Goal: Information Seeking & Learning: Learn about a topic

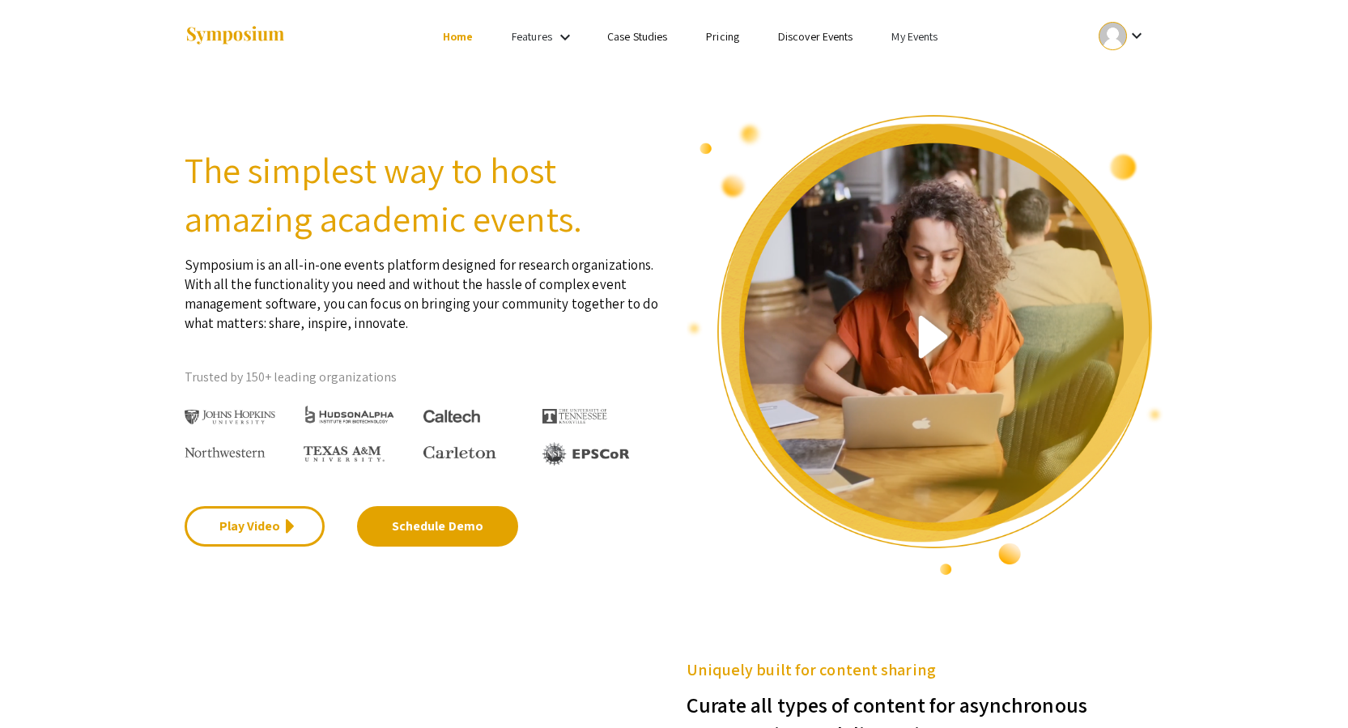
click at [913, 31] on link "My Events" at bounding box center [914, 36] width 46 height 15
click at [917, 66] on button "Events I've organized" at bounding box center [941, 72] width 138 height 39
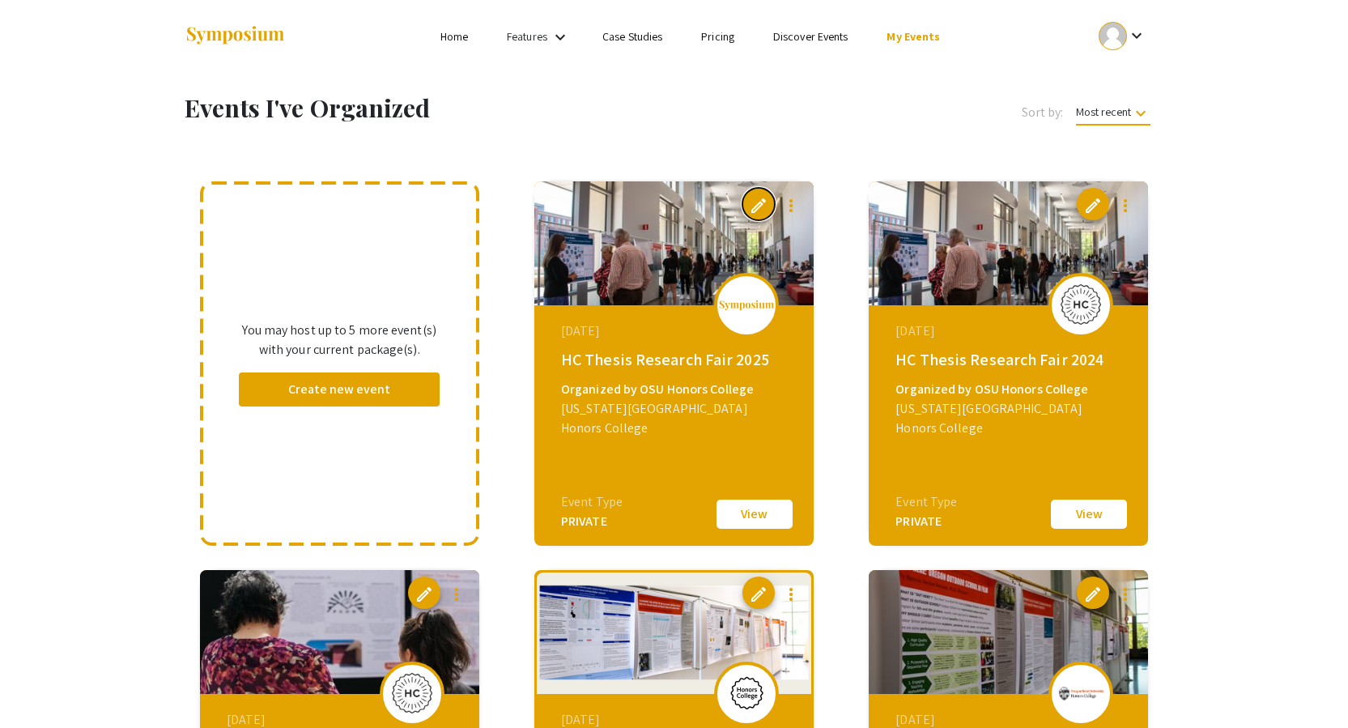
click at [769, 201] on button "edit" at bounding box center [758, 204] width 32 height 32
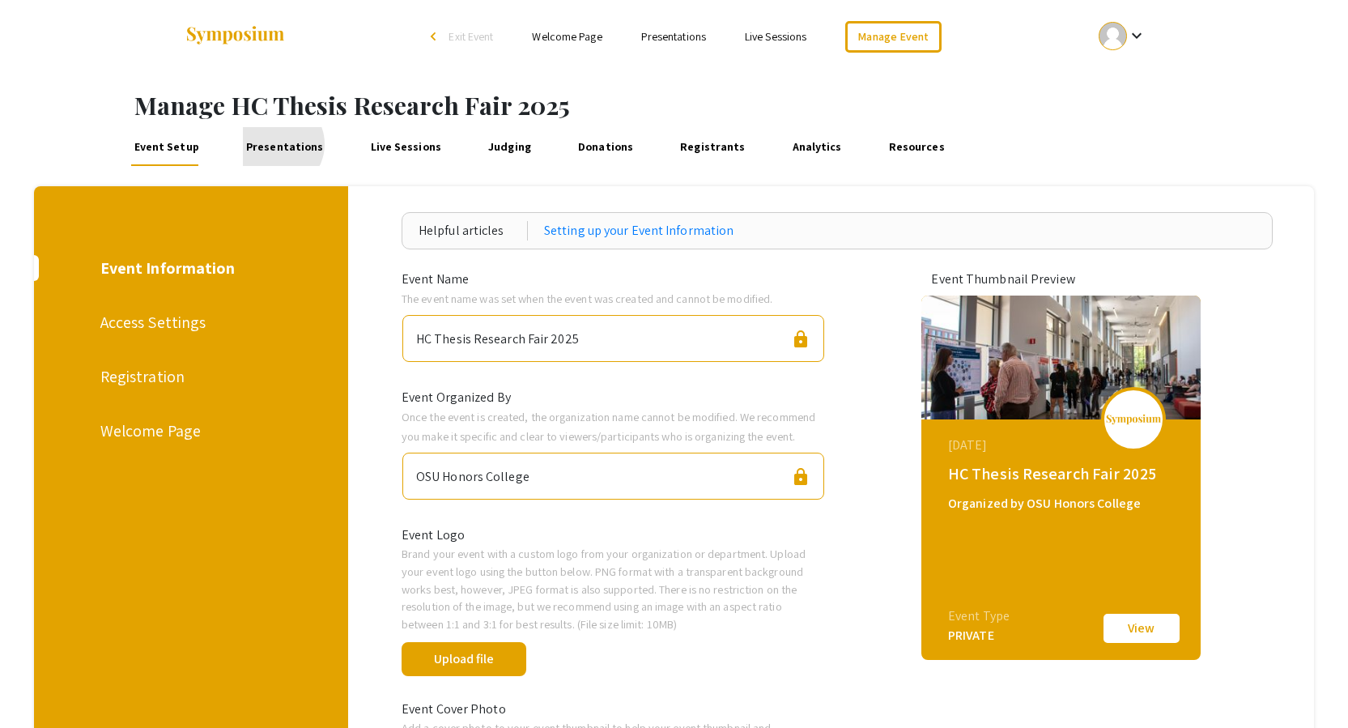
click at [274, 144] on link "Presentations" at bounding box center [285, 146] width 84 height 39
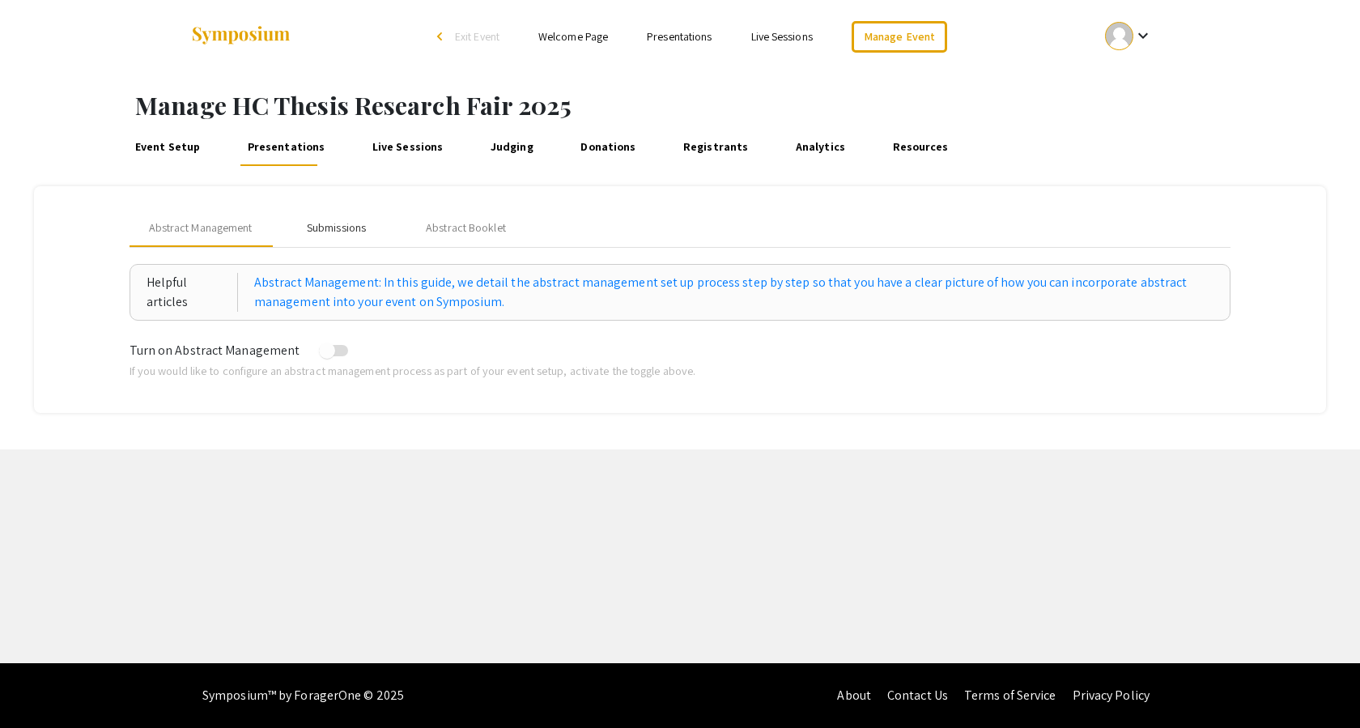
click at [334, 222] on div "Submissions" at bounding box center [336, 227] width 59 height 17
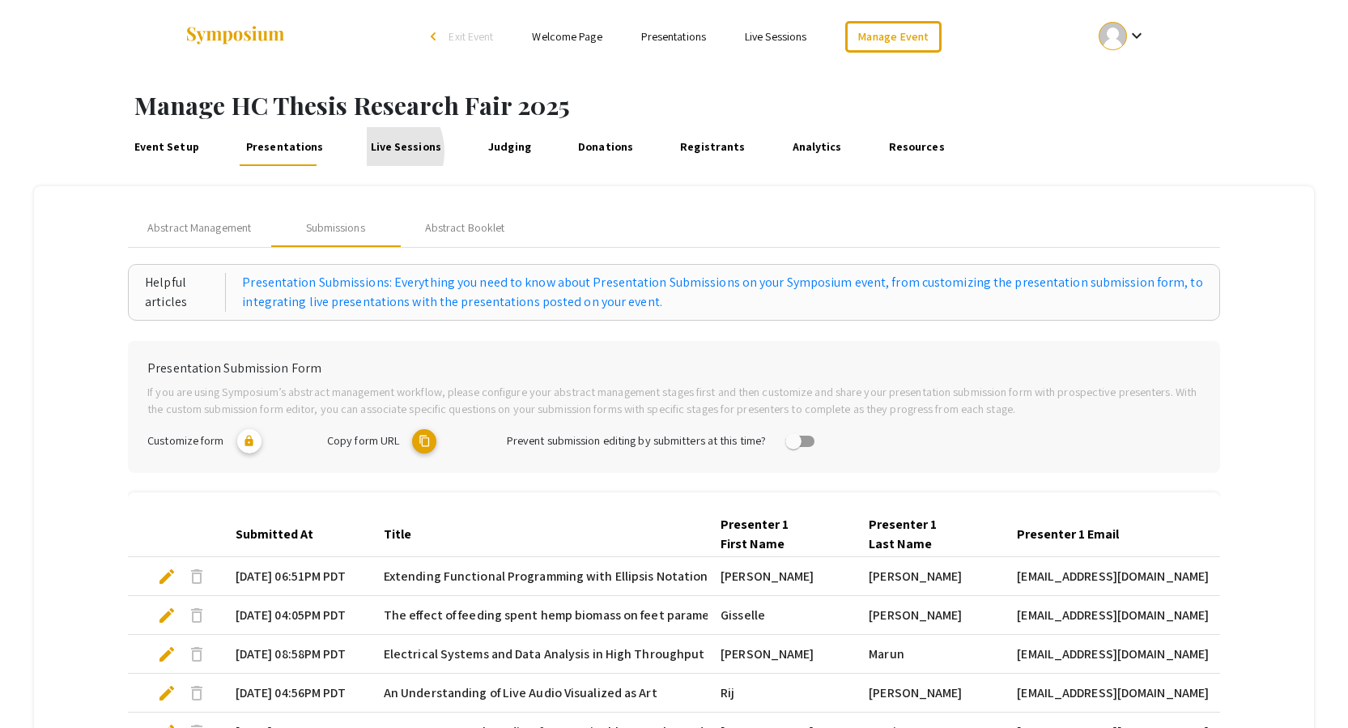
click at [368, 151] on link "Live Sessions" at bounding box center [406, 146] width 78 height 39
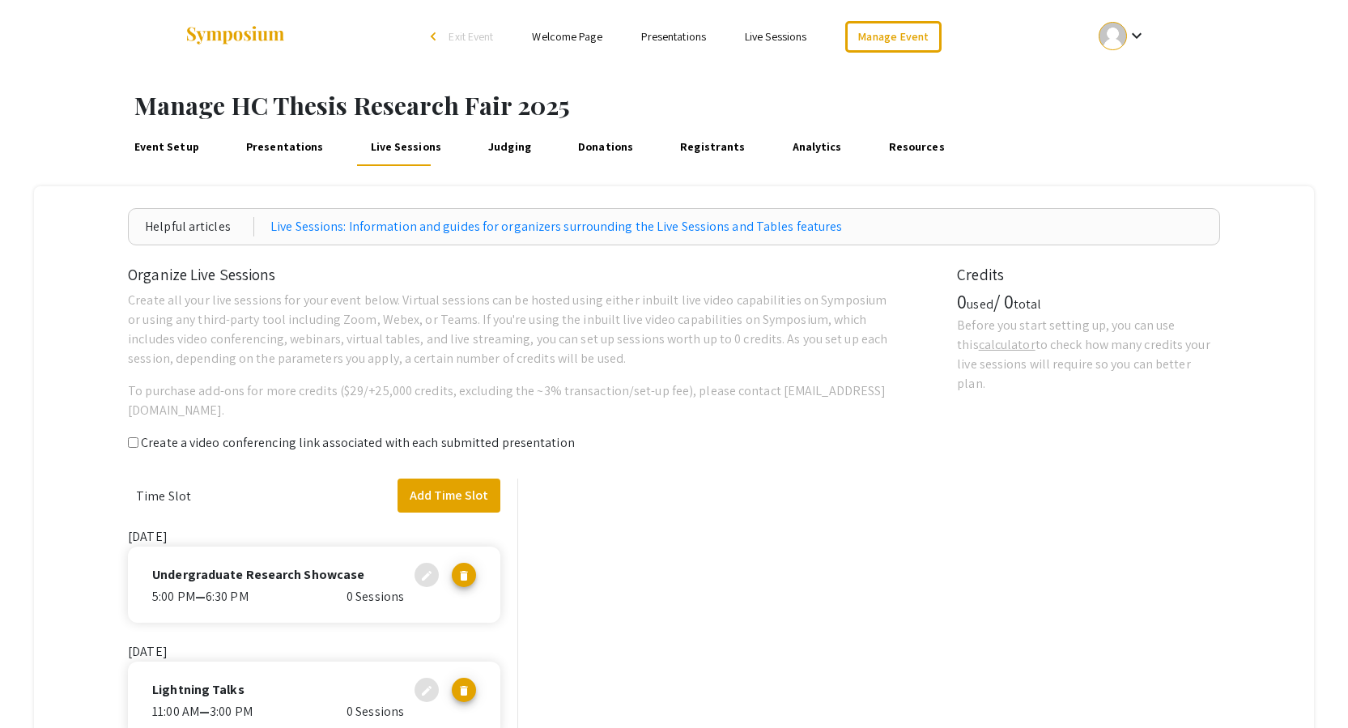
click at [485, 149] on link "Judging" at bounding box center [509, 146] width 49 height 39
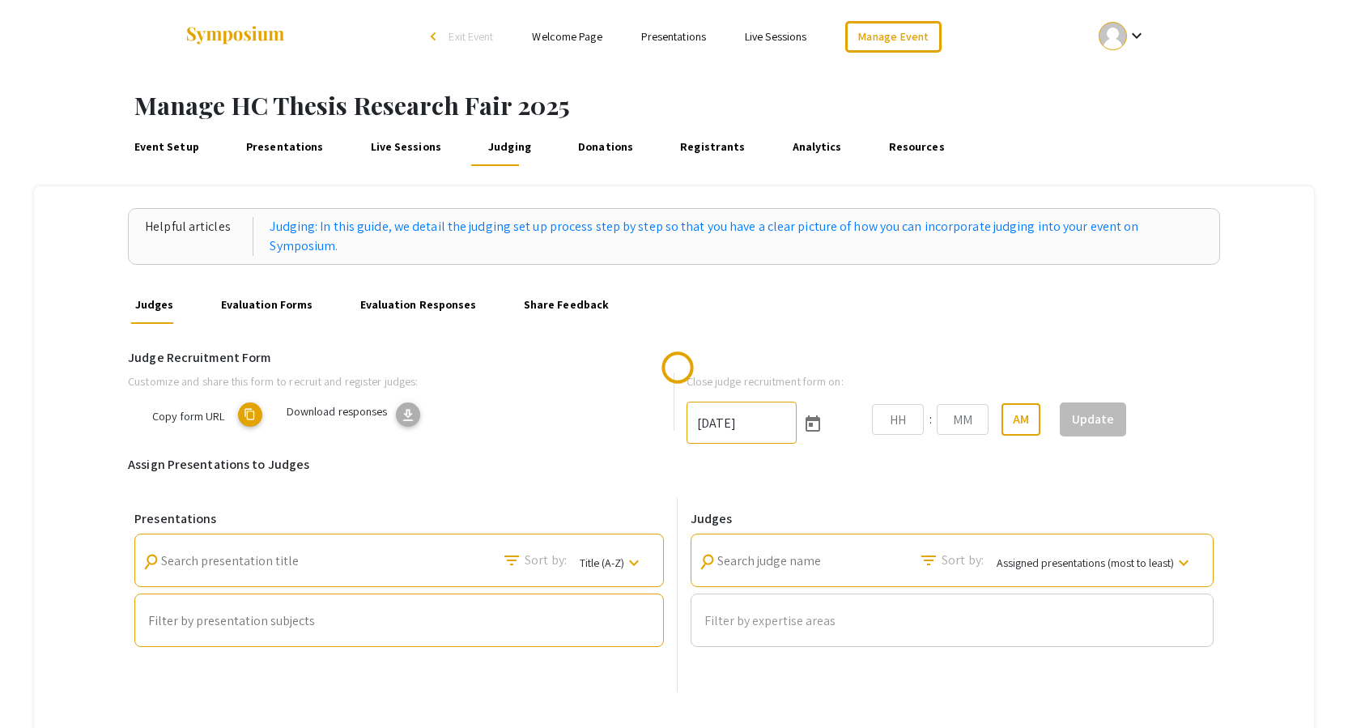
type input "[DATE]"
type input "08"
type input "13"
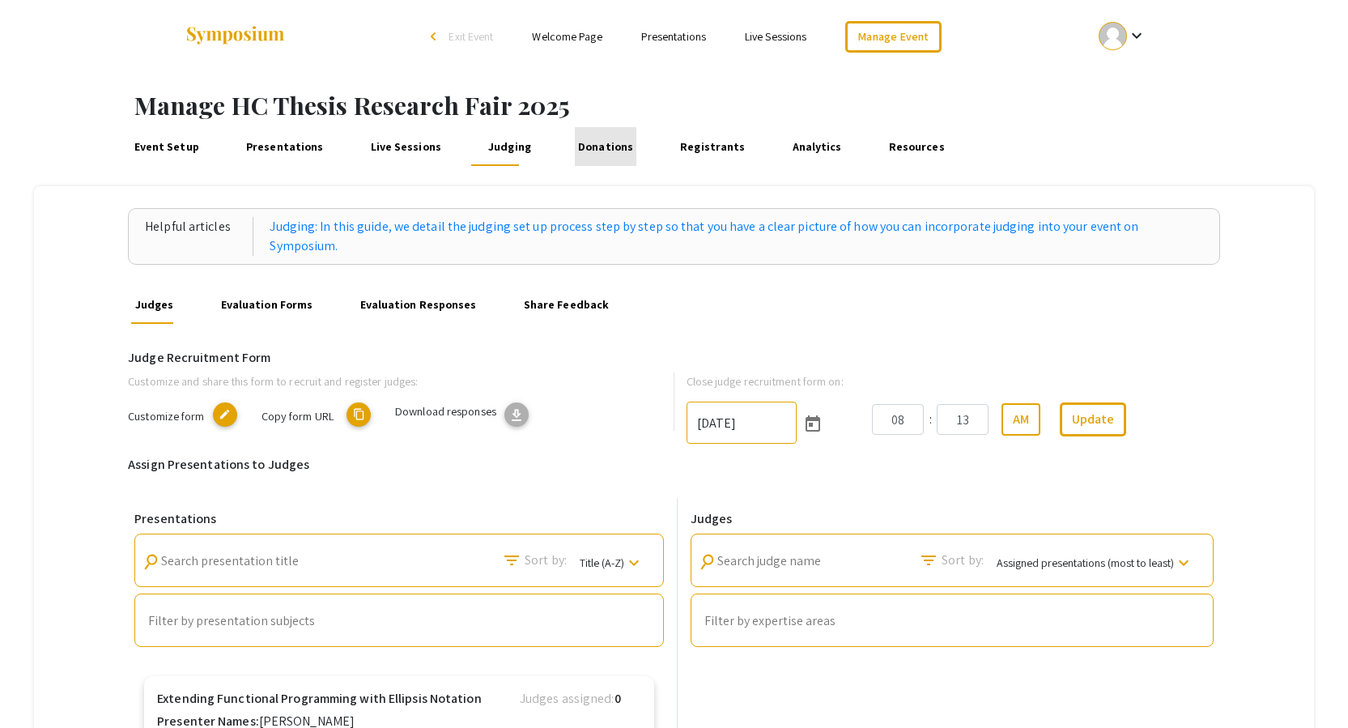
click at [597, 146] on link "Donations" at bounding box center [606, 146] width 62 height 39
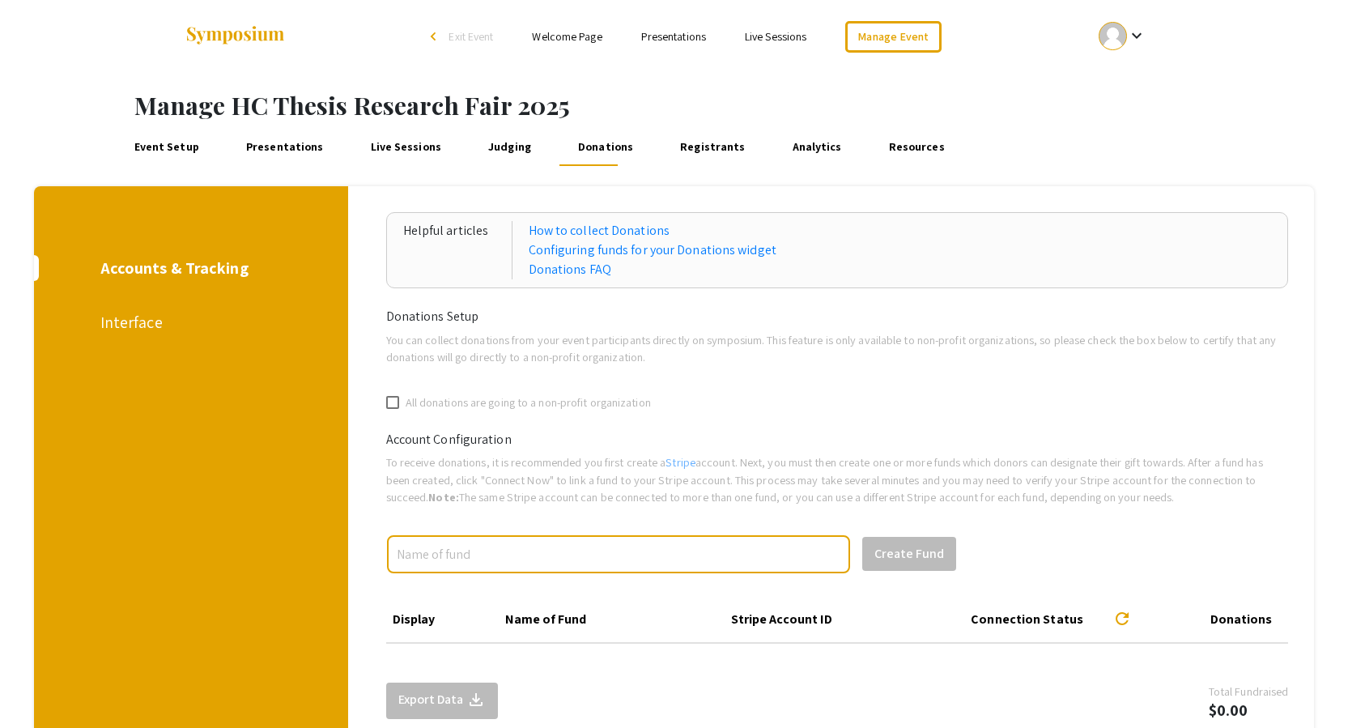
click at [677, 145] on link "Registrants" at bounding box center [712, 146] width 71 height 39
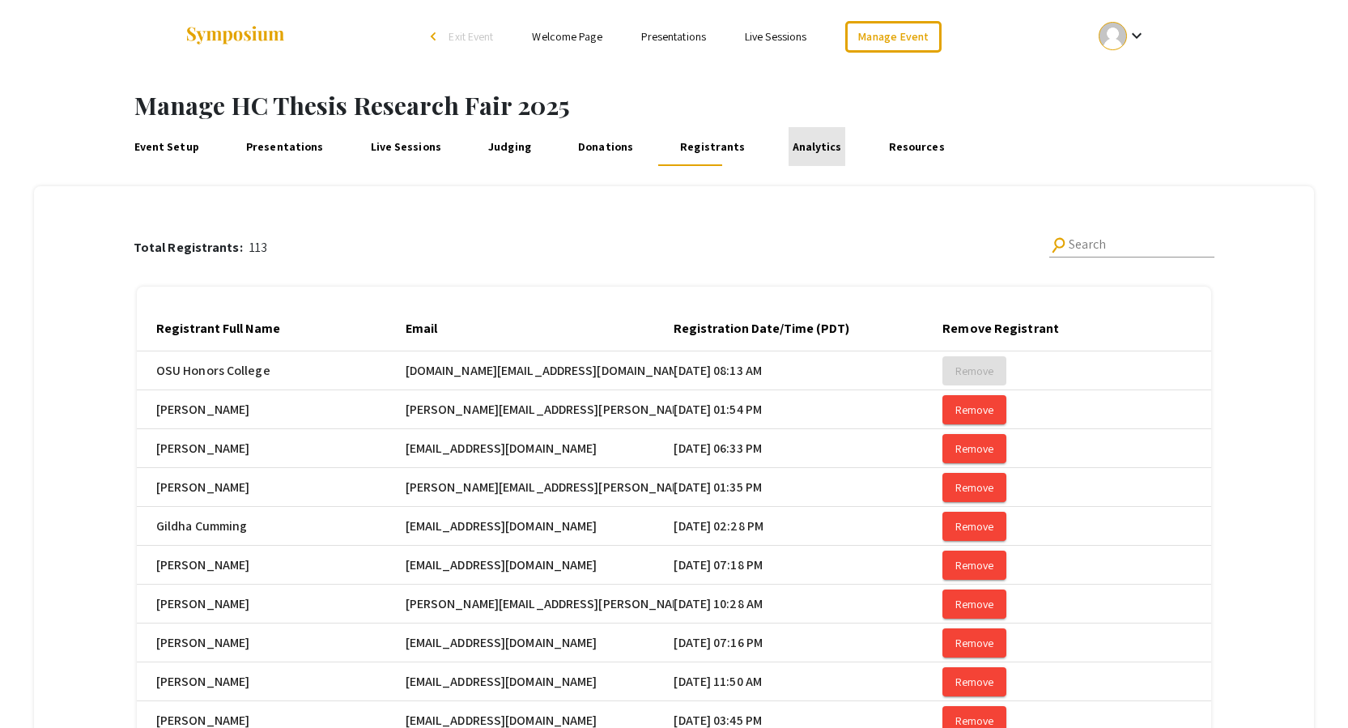
click at [794, 144] on link "Analytics" at bounding box center [816, 146] width 56 height 39
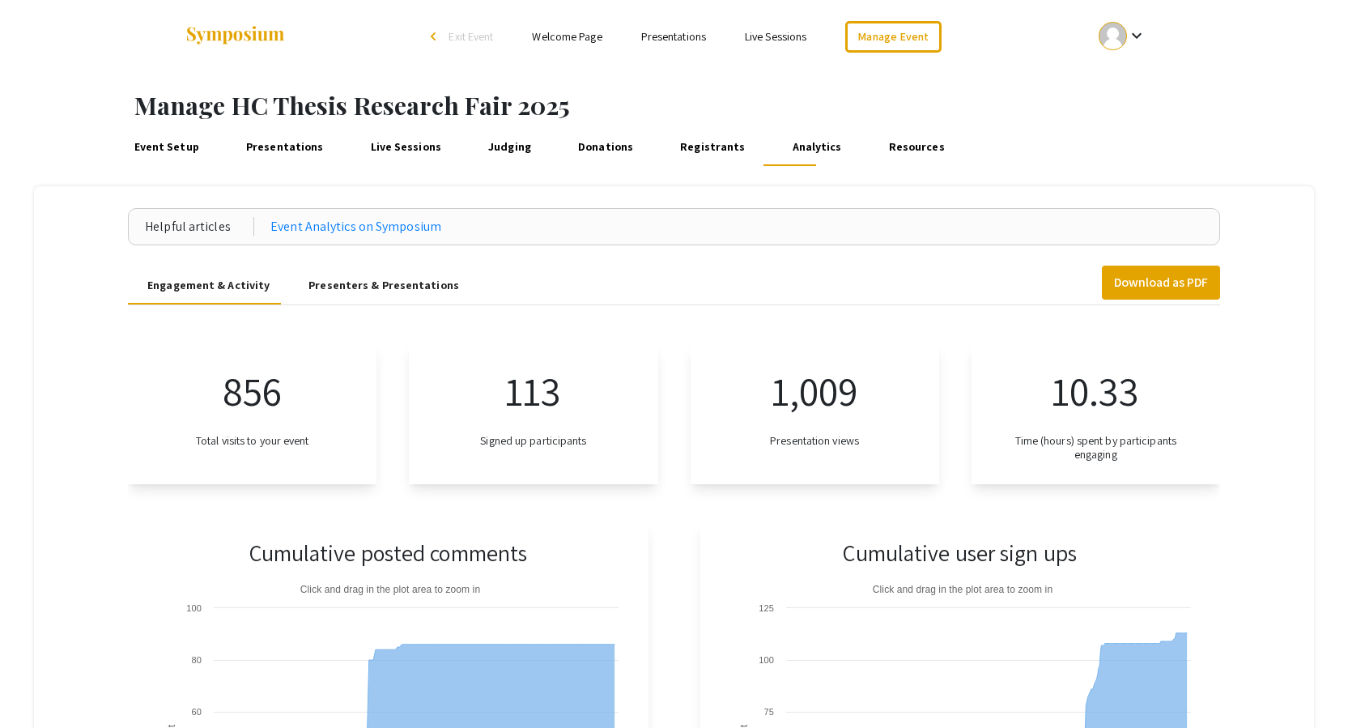
click at [893, 143] on link "Resources" at bounding box center [917, 146] width 62 height 39
click at [886, 146] on link "Resources" at bounding box center [917, 146] width 62 height 39
click at [285, 152] on link "Presentations" at bounding box center [285, 146] width 84 height 39
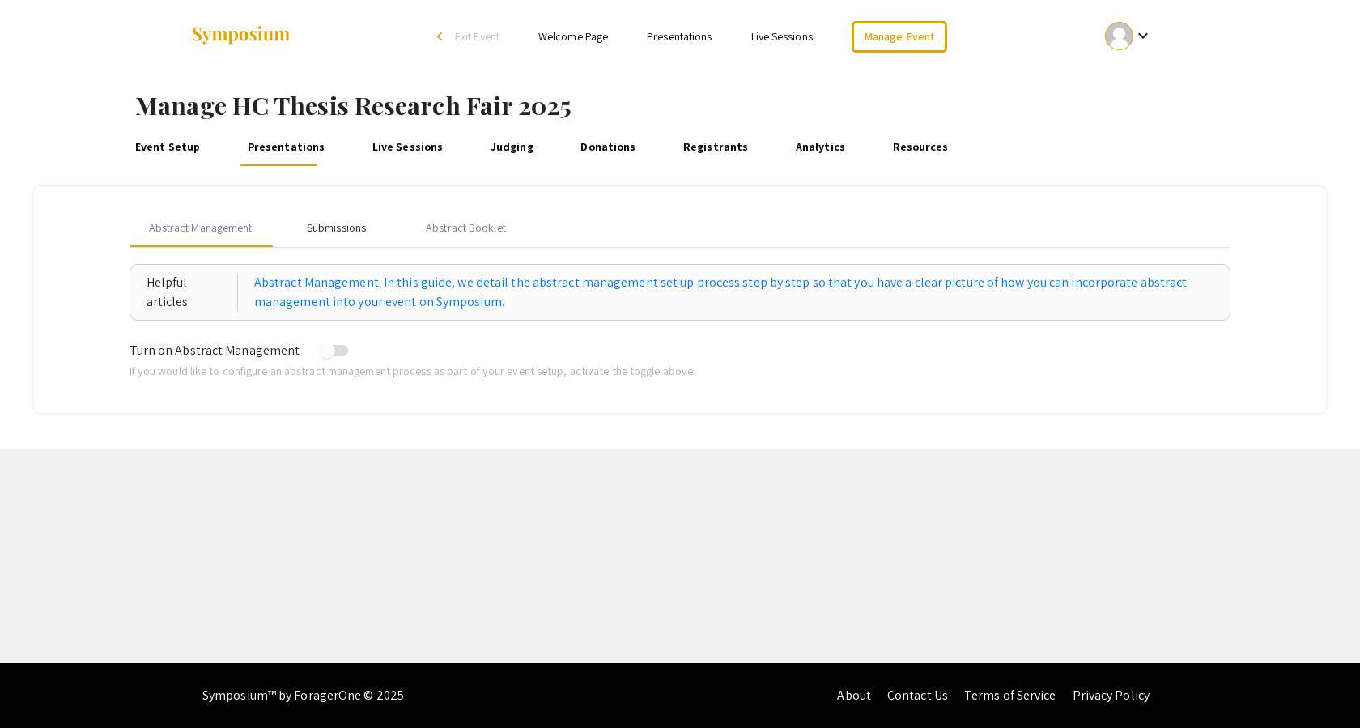
click at [364, 227] on div "Submissions" at bounding box center [336, 227] width 59 height 17
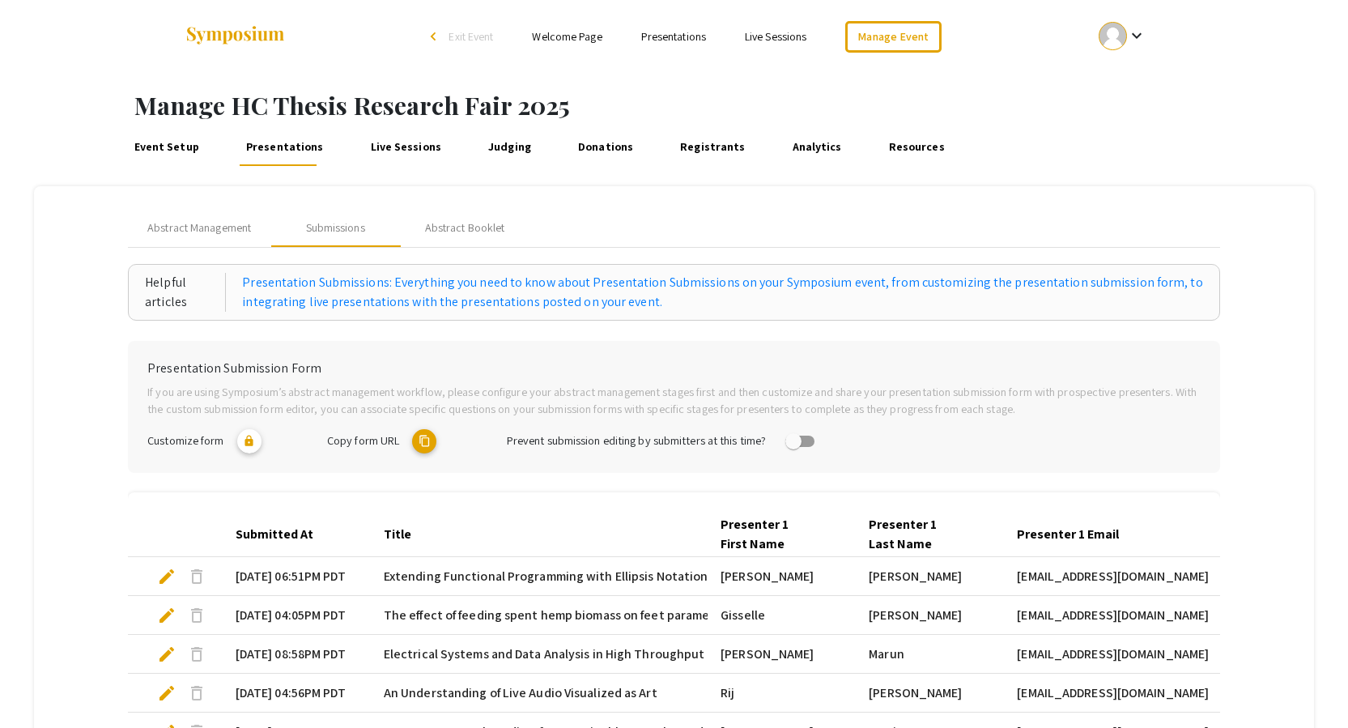
click at [159, 580] on span "edit" at bounding box center [166, 576] width 19 height 19
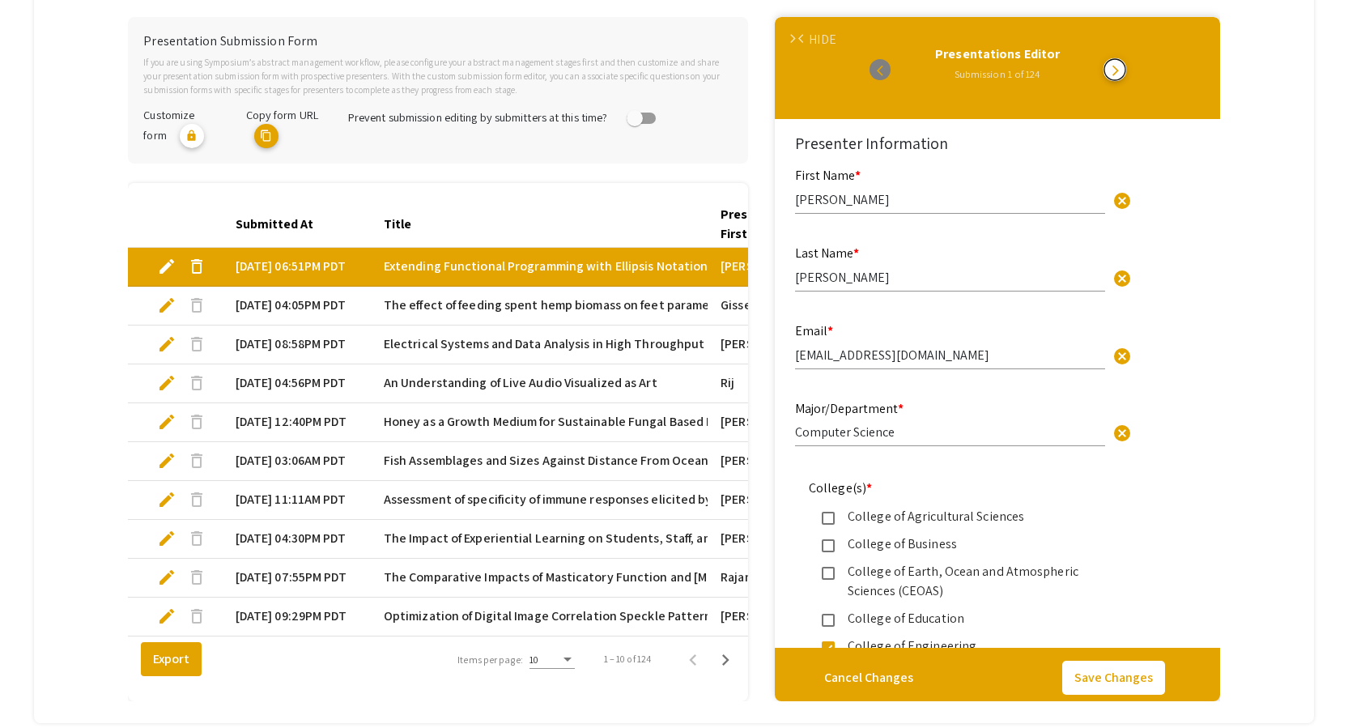
click at [1125, 70] on button "arrow_forward_ios" at bounding box center [1114, 69] width 21 height 21
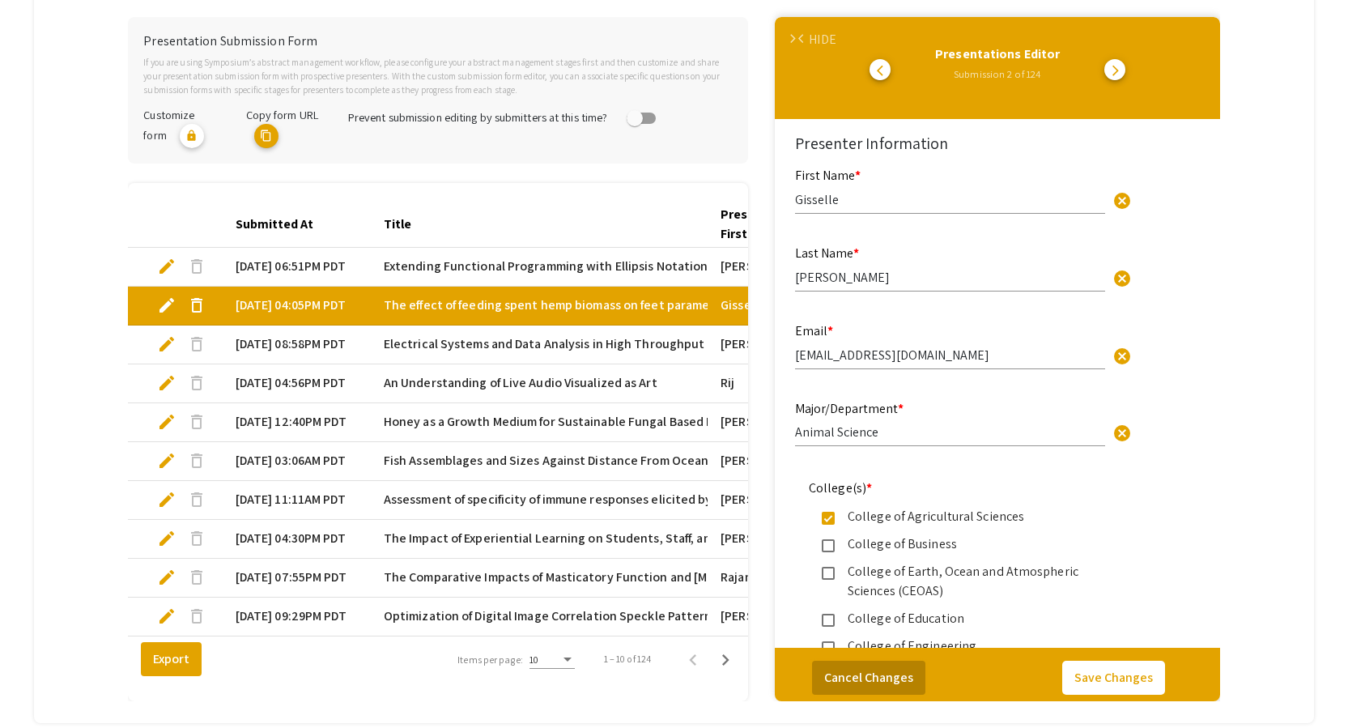
click at [878, 675] on button "Cancel Changes" at bounding box center [868, 678] width 113 height 34
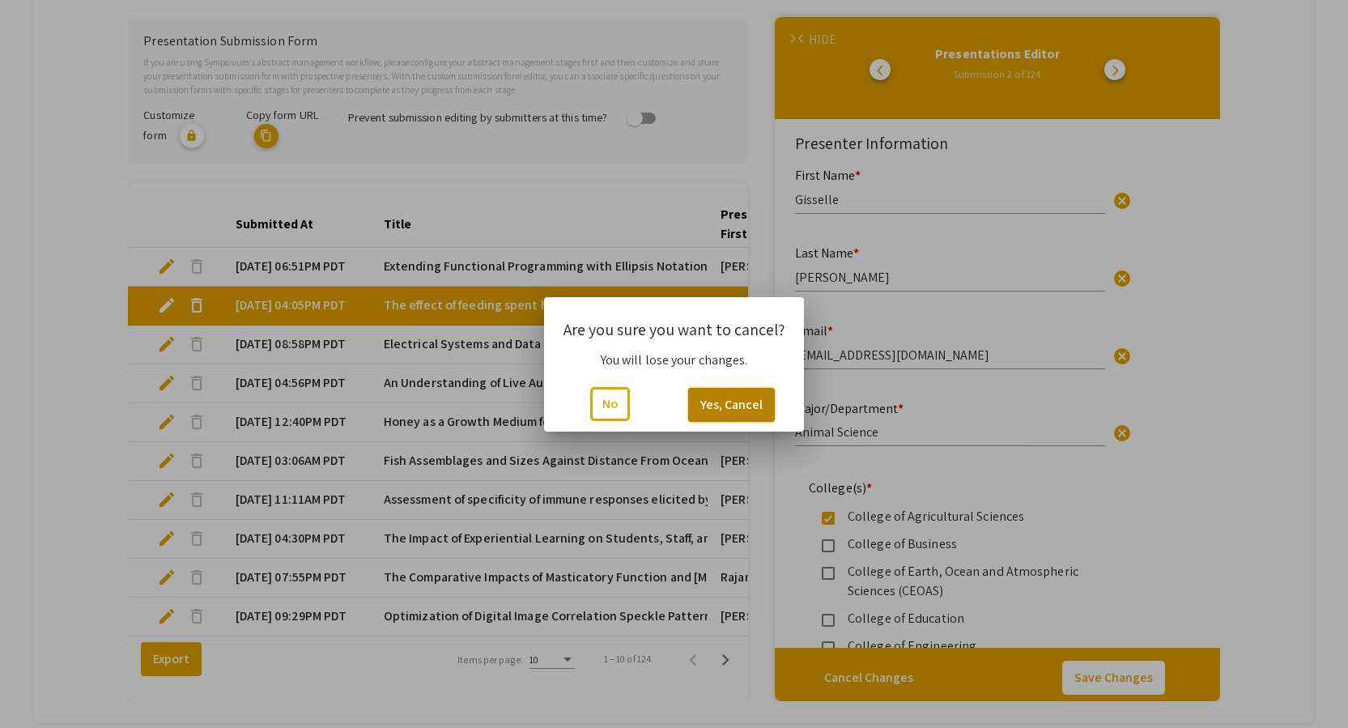
click at [716, 421] on button "Yes, Cancel" at bounding box center [731, 405] width 87 height 34
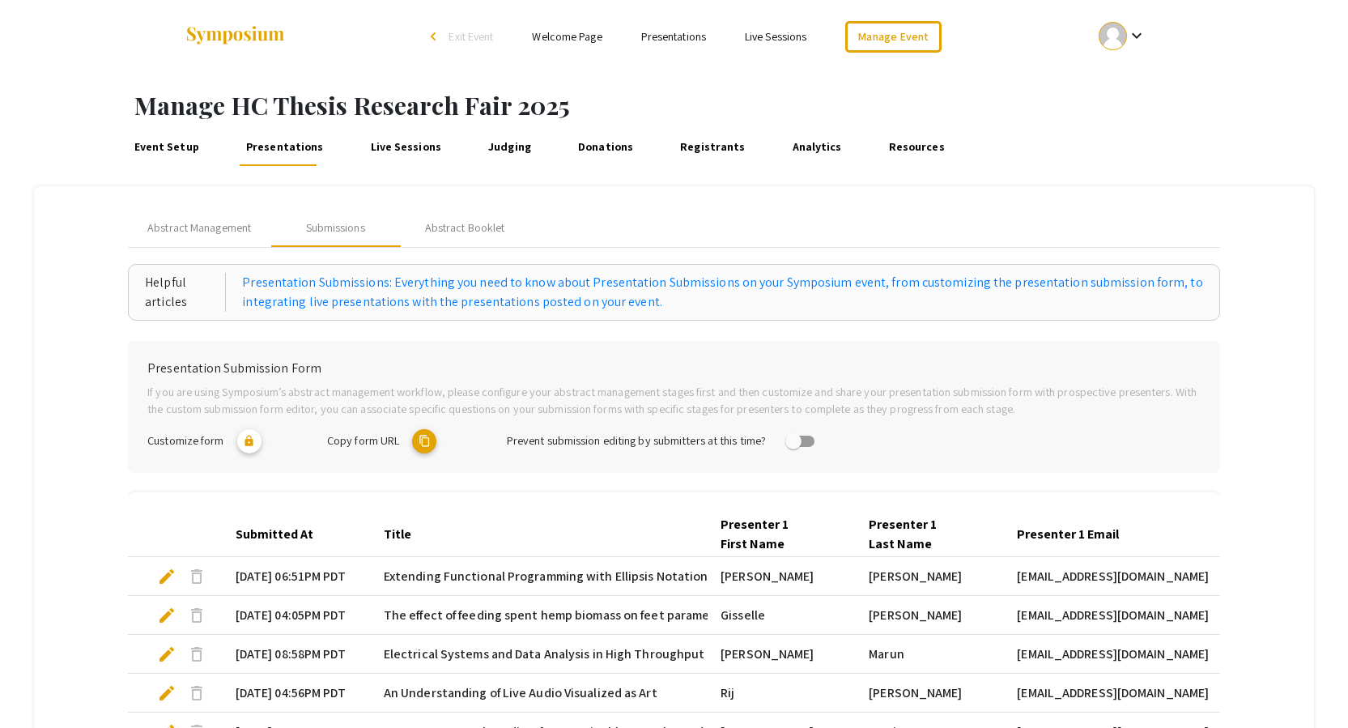
click at [680, 43] on link "Presentations" at bounding box center [673, 36] width 65 height 15
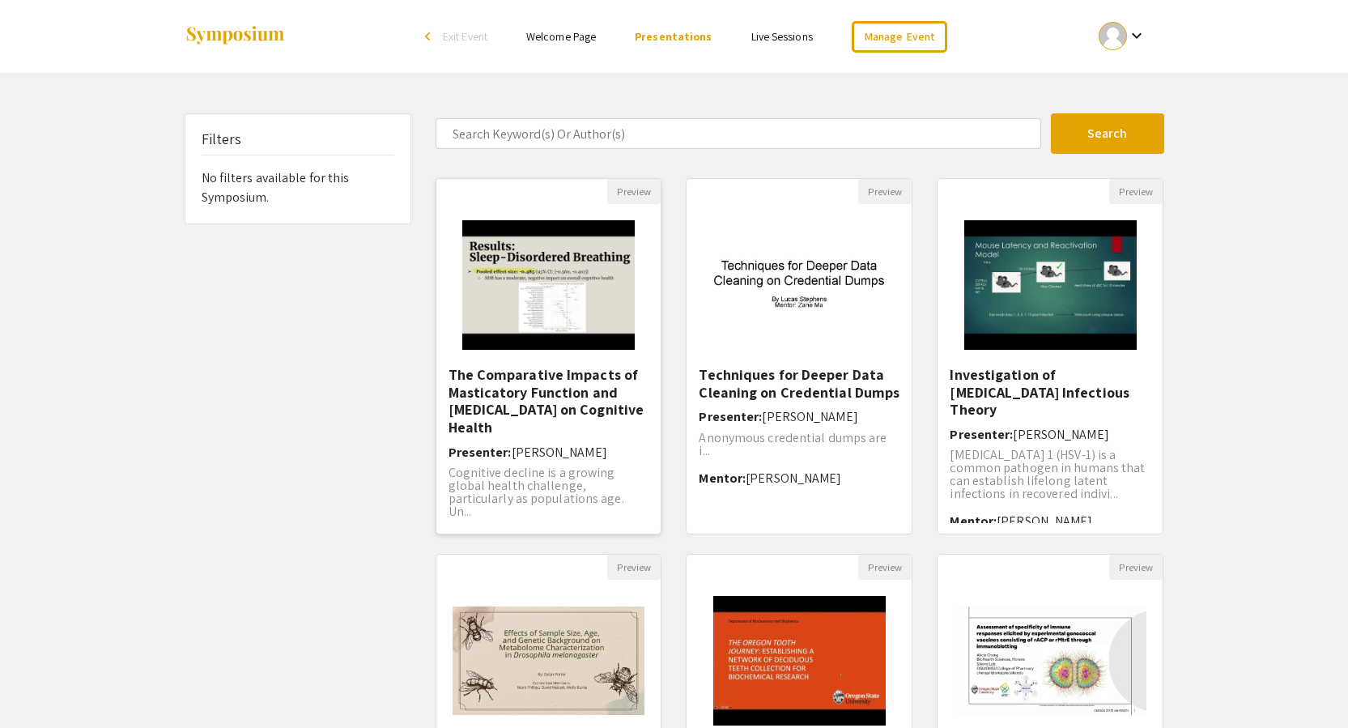
click at [555, 267] on img "Open Presentation <p>The Comparative Impacts of Masticatory Function and Sleep-…" at bounding box center [548, 285] width 205 height 162
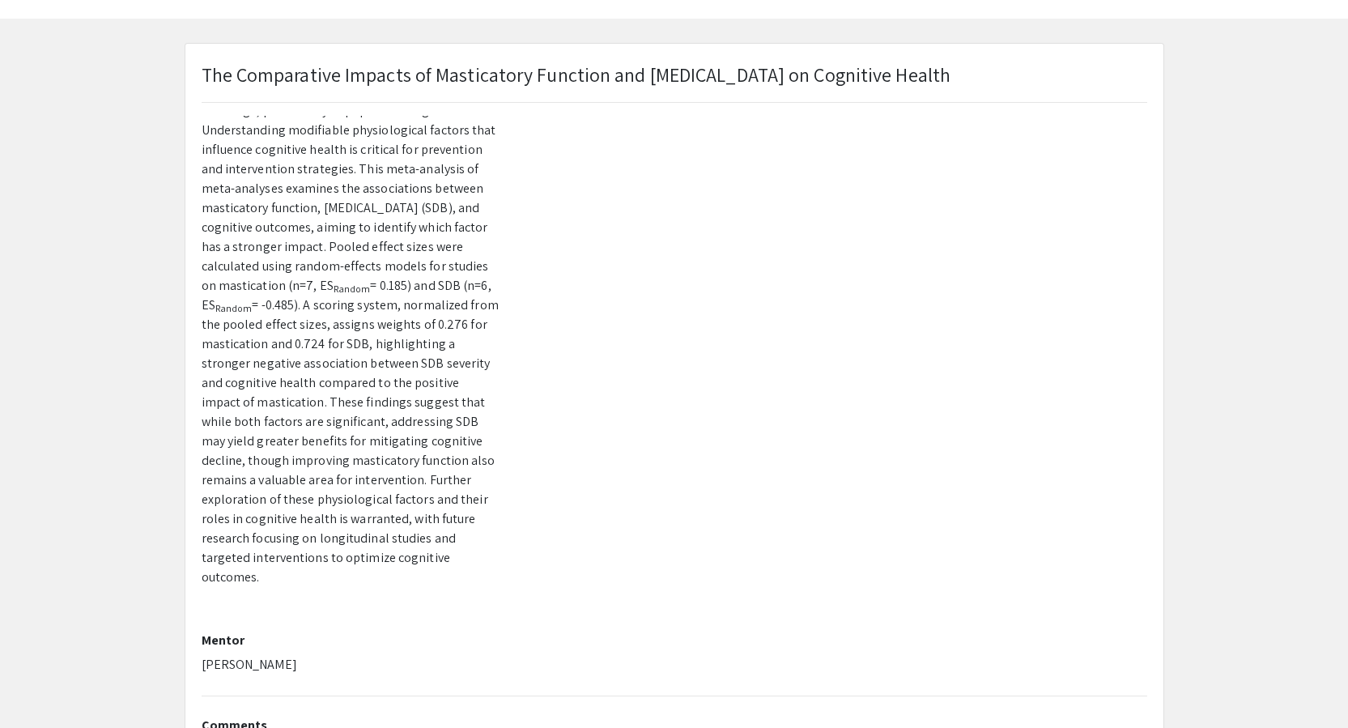
scroll to position [81, 0]
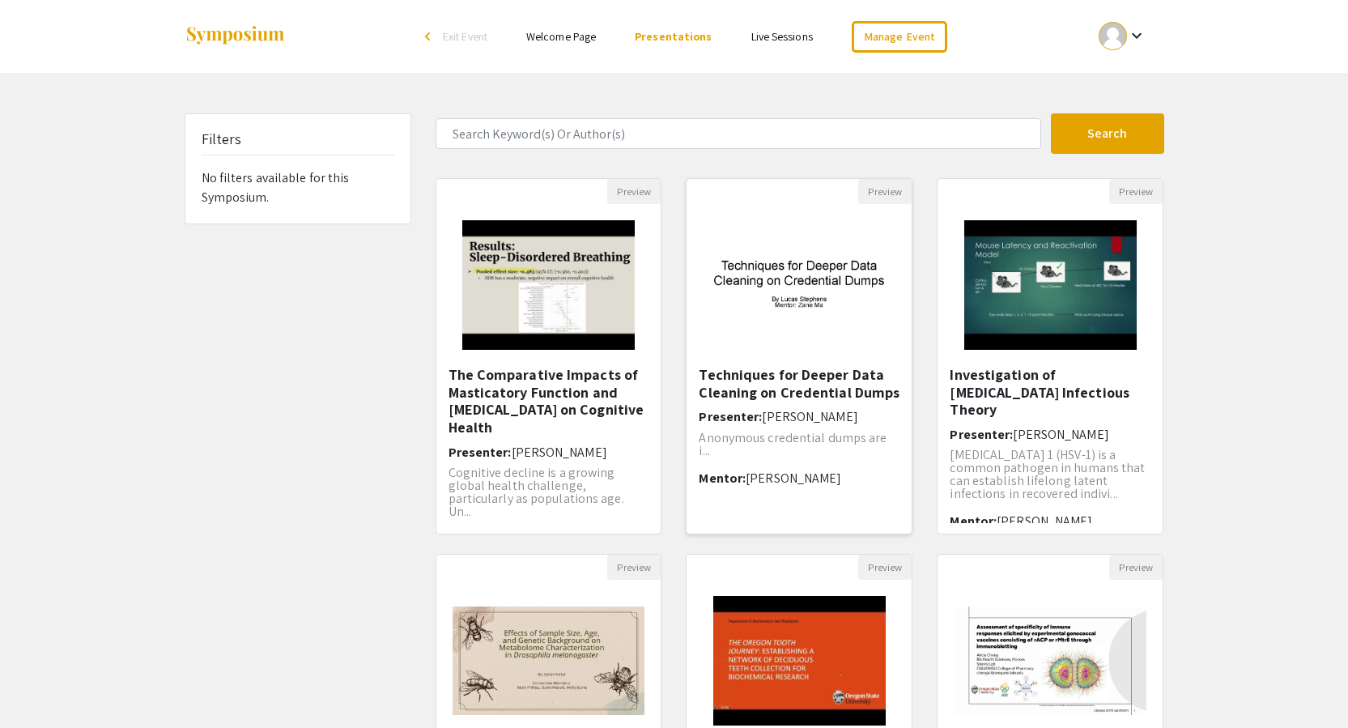
click at [761, 321] on img at bounding box center [798, 285] width 225 height 141
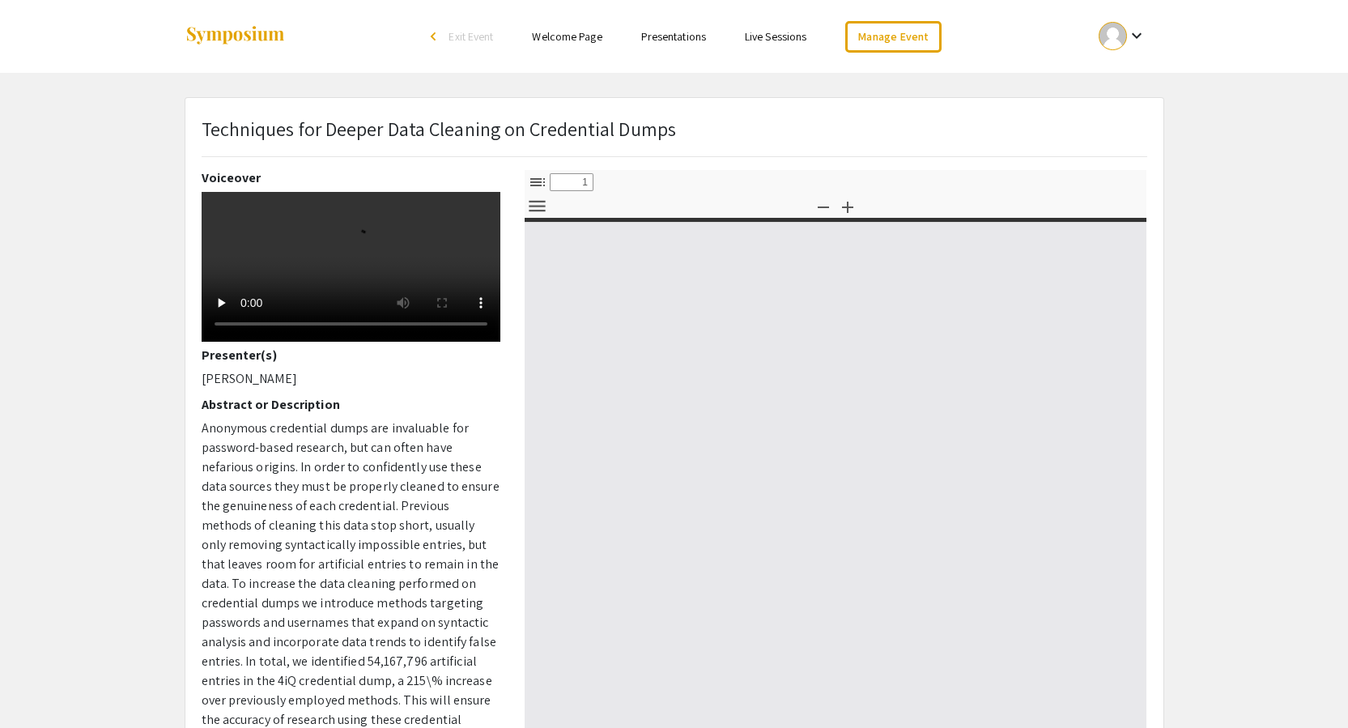
select select "custom"
type input "0"
select select "custom"
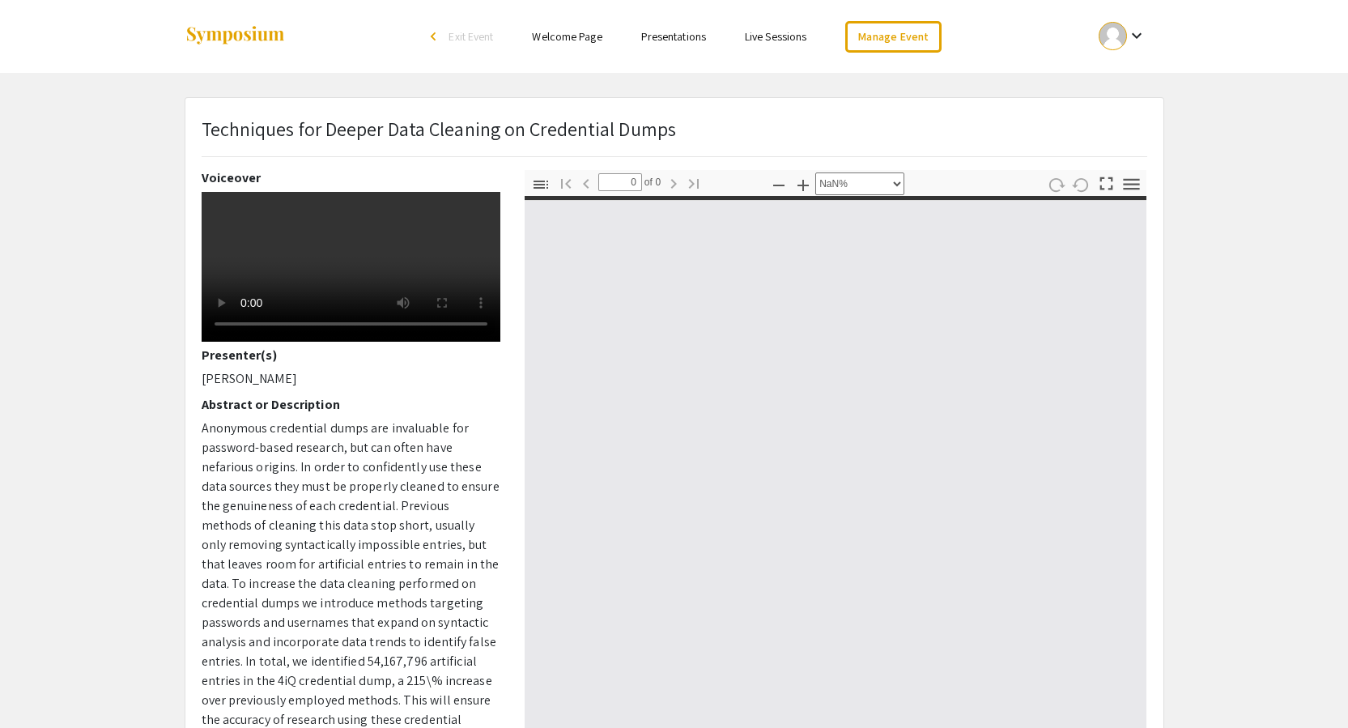
type input "1"
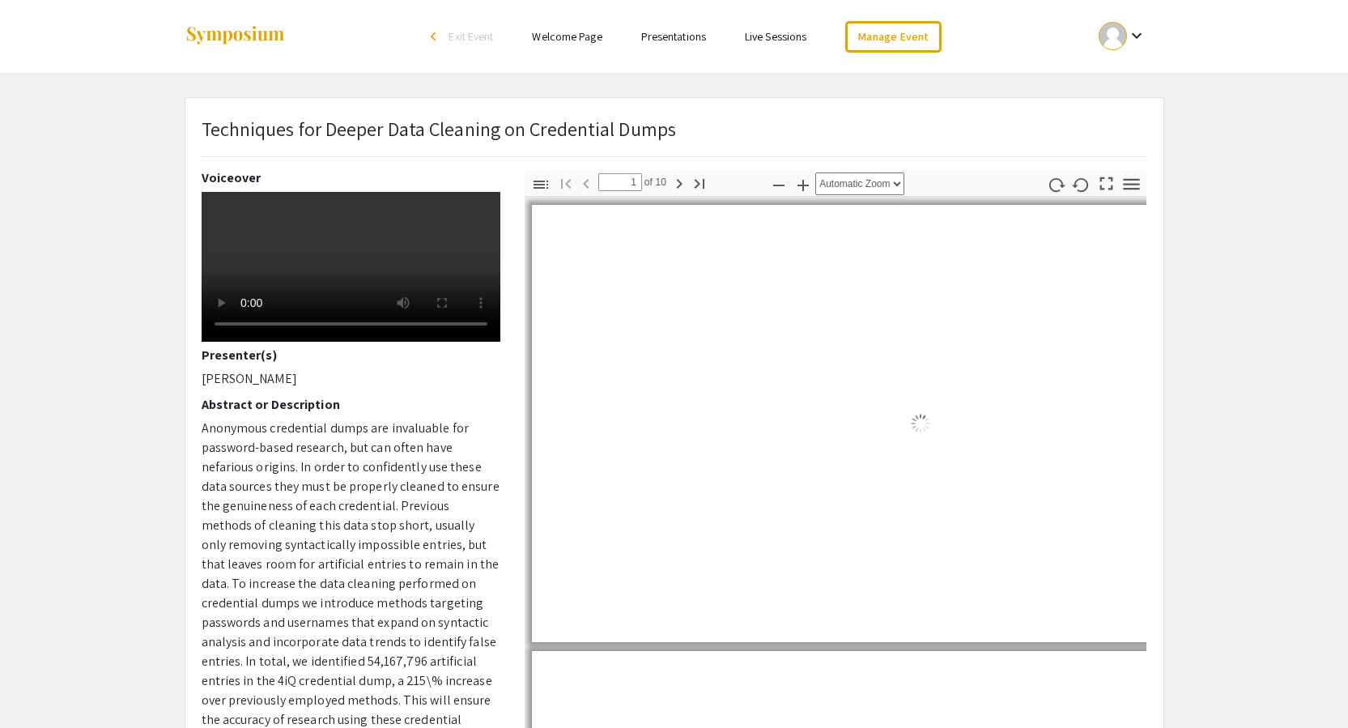
select select "auto"
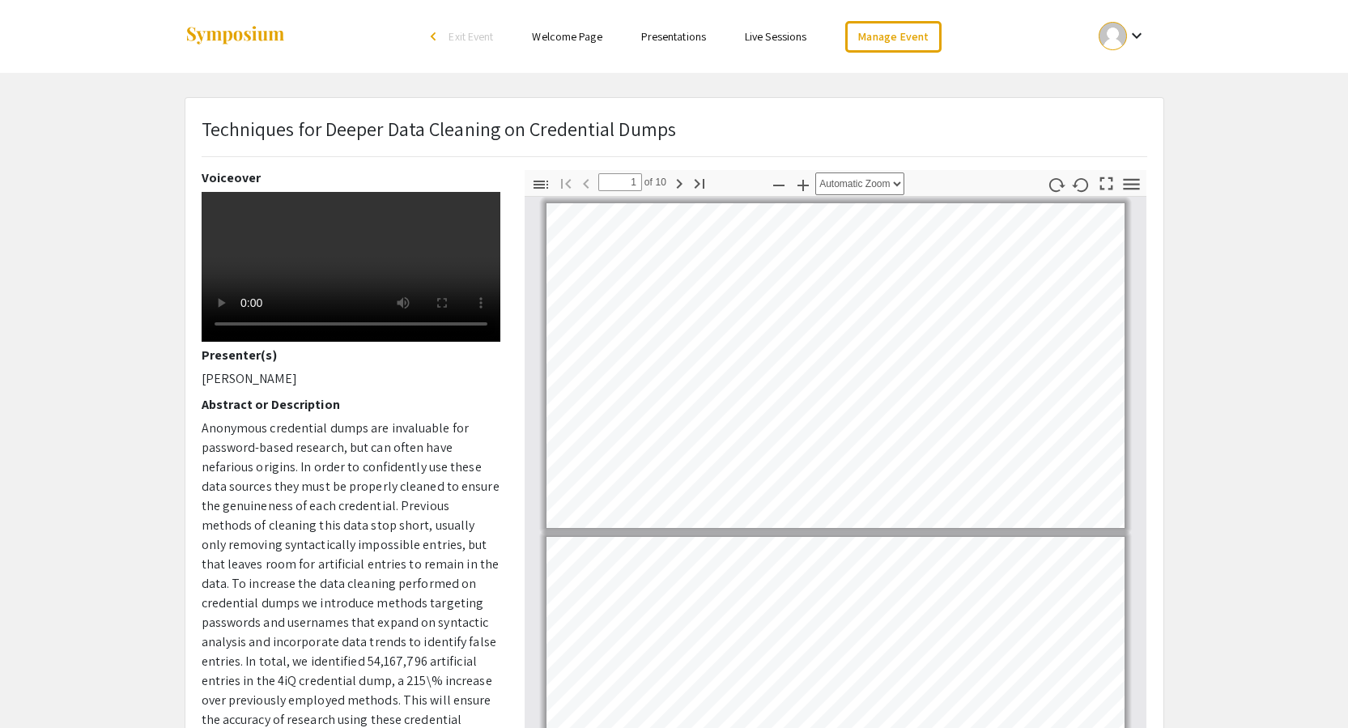
click at [1270, 267] on app-presentation "Techniques for Deeper Data Cleaning on Credential Dumps Voiceover Presenter(s) …" at bounding box center [674, 506] width 1348 height 818
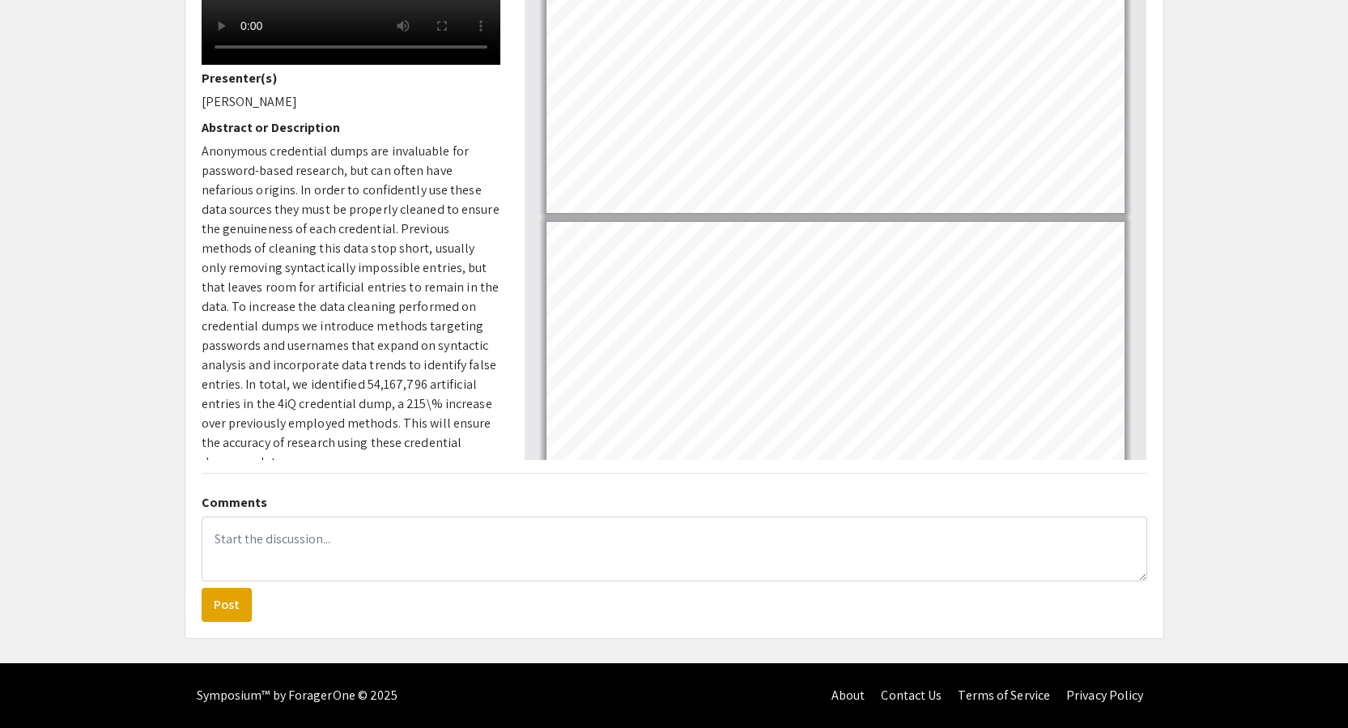
scroll to position [0, 0]
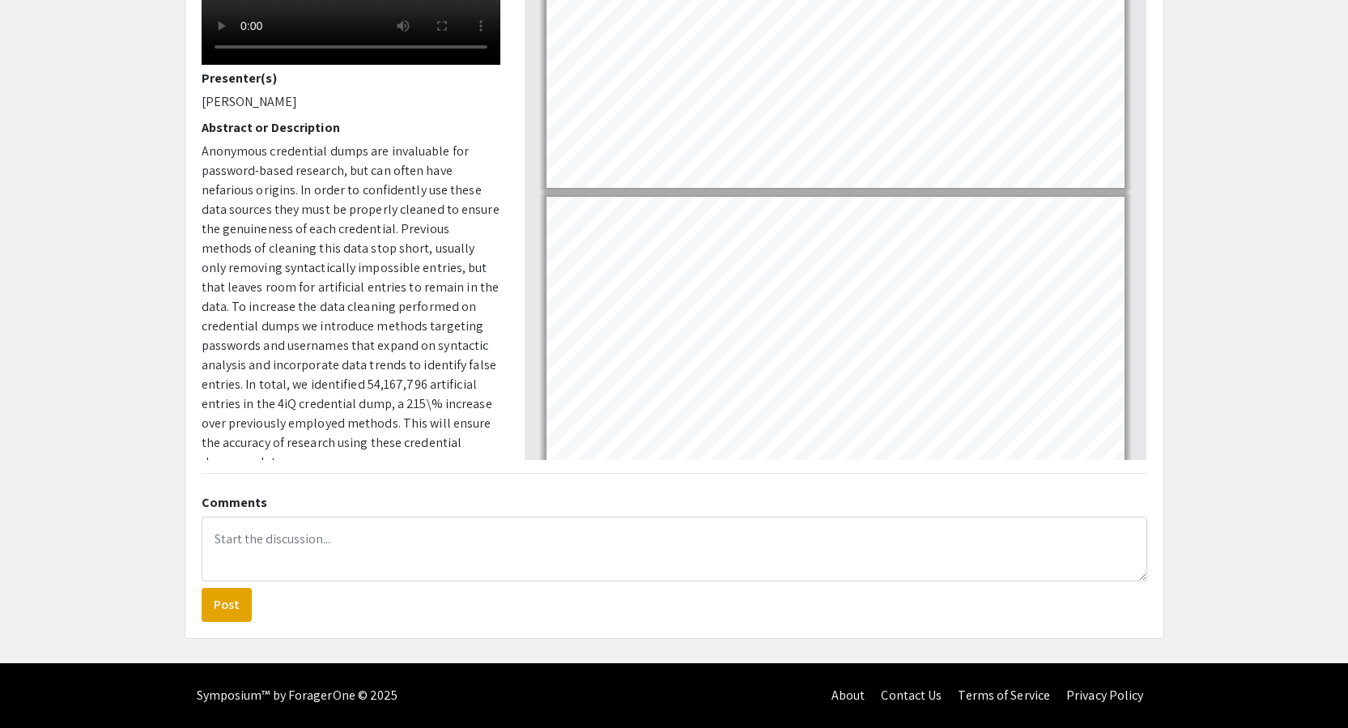
type input "1"
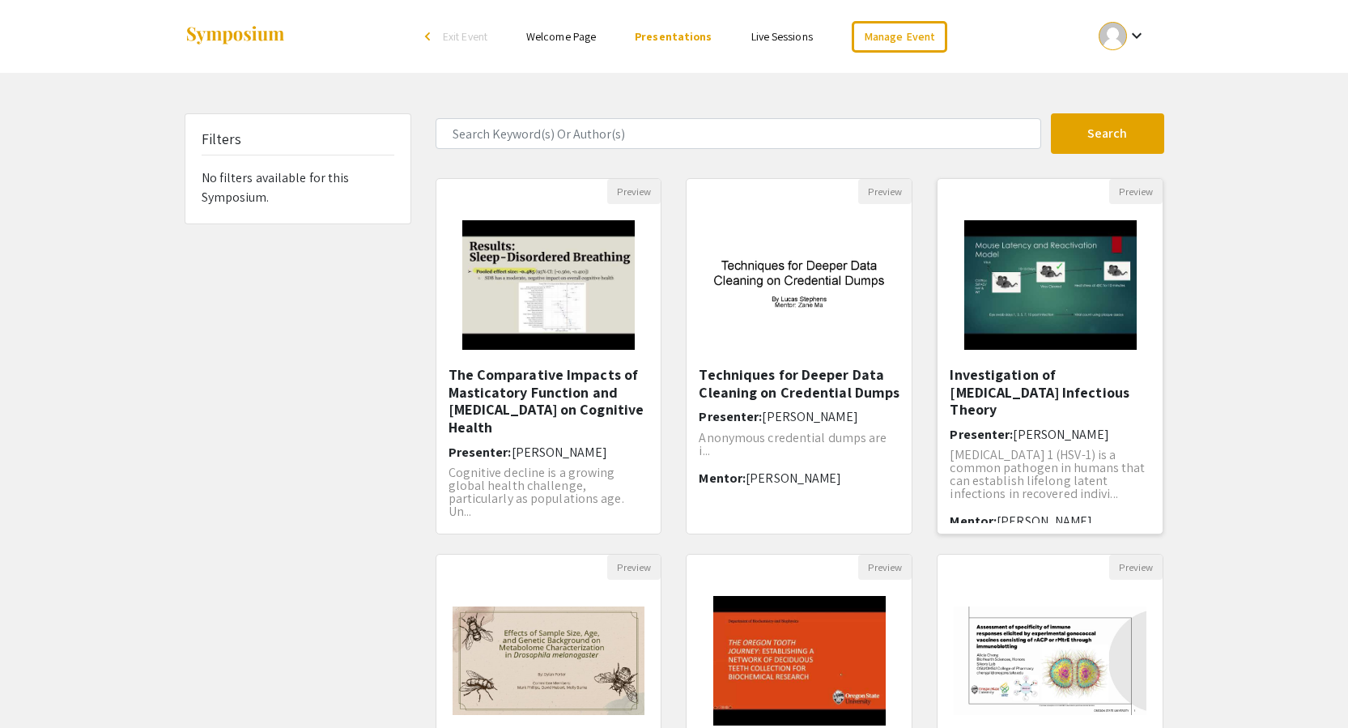
click at [1065, 319] on img "Open Presentation <p>Investigation of Alzheimer's Disease Infectious Theory</p>" at bounding box center [1050, 285] width 205 height 162
click at [765, 296] on img at bounding box center [798, 285] width 225 height 141
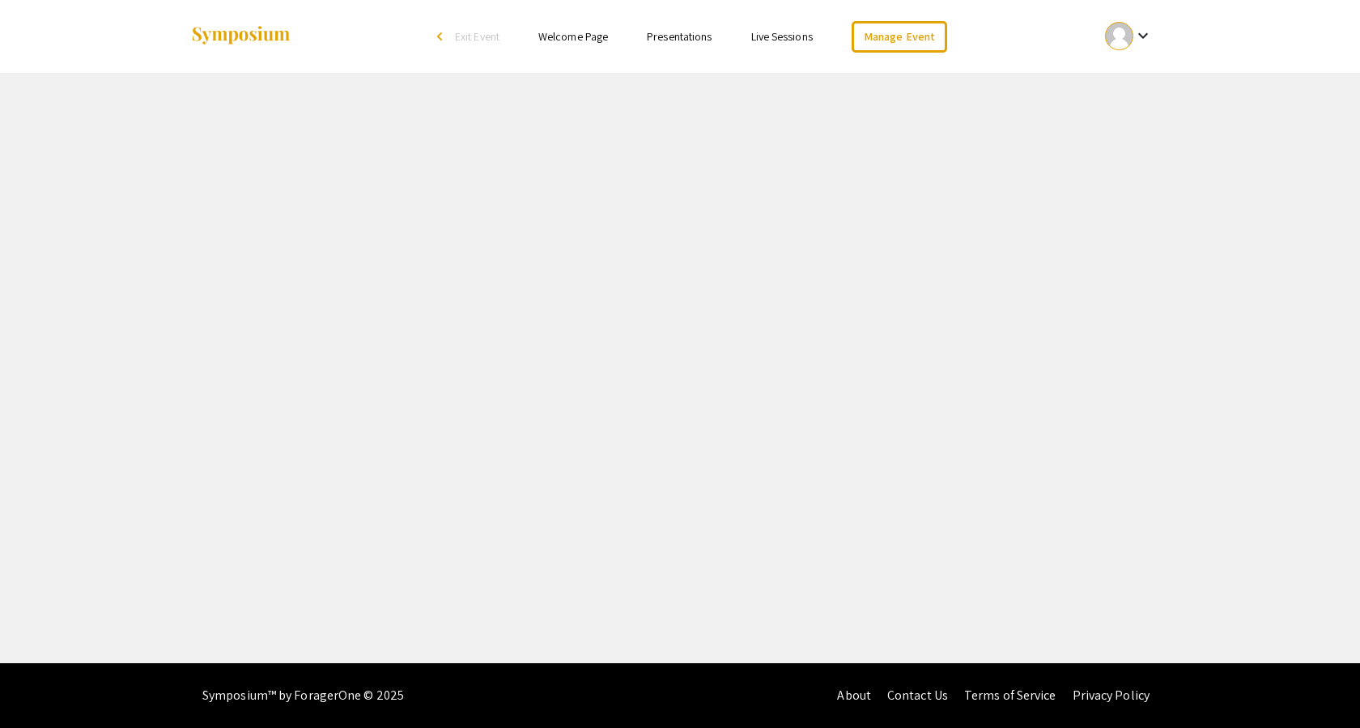
select select "custom"
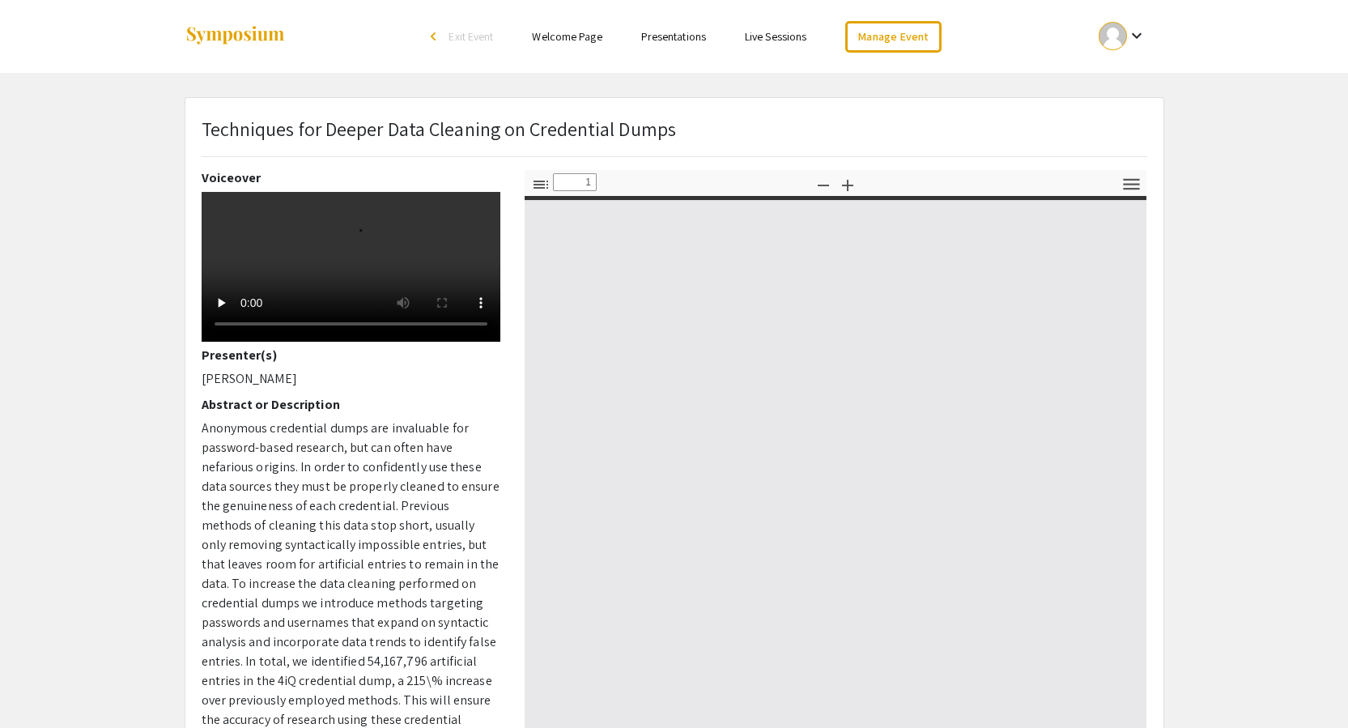
type input "0"
select select "custom"
type input "1"
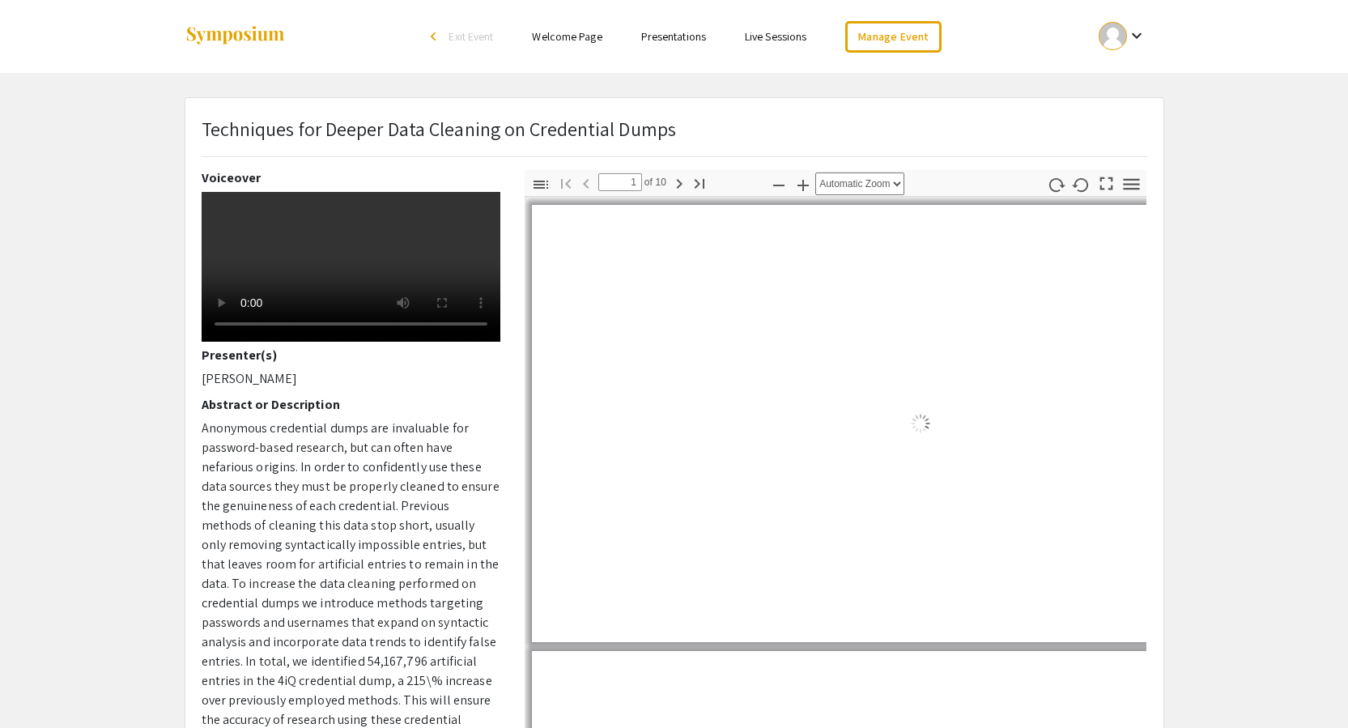
select select "auto"
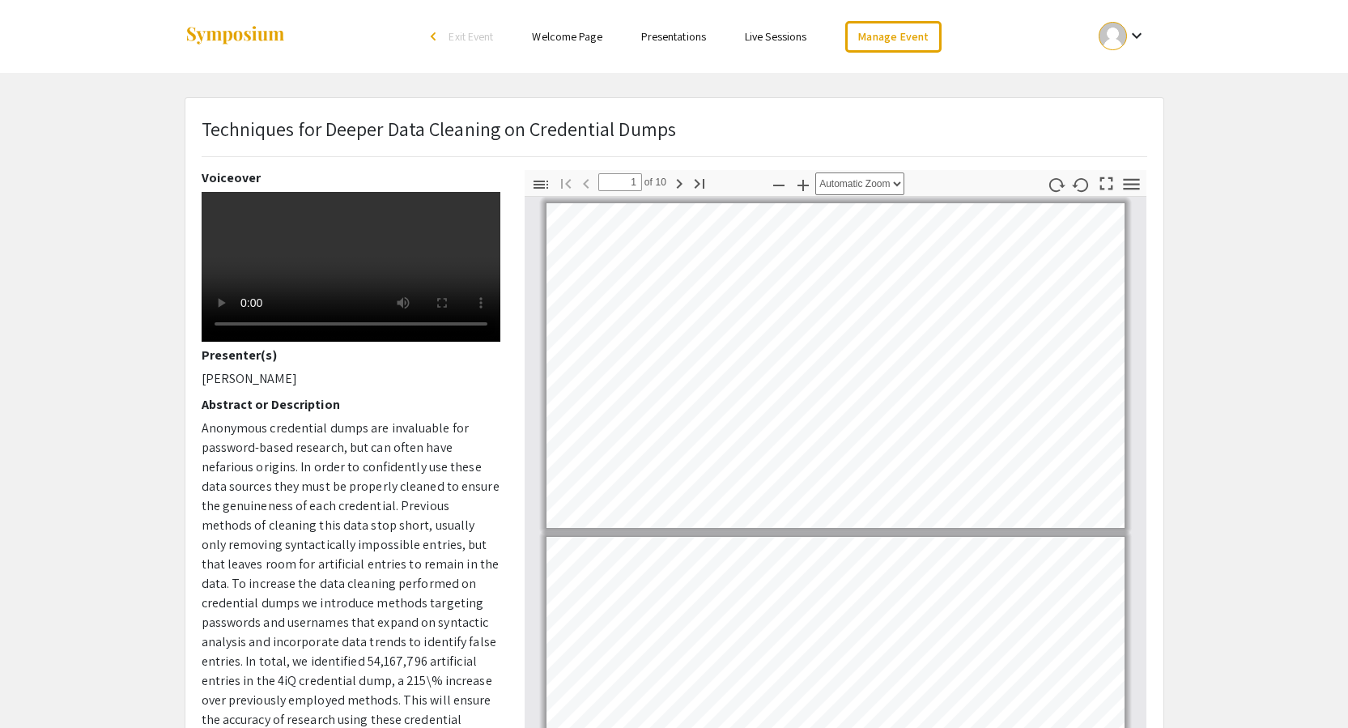
click at [521, 312] on div "Thumbnails Document Outline Attachments Layers Current Outline Item Toggle Side…" at bounding box center [835, 453] width 647 height 567
click at [1129, 183] on icon "button" at bounding box center [1131, 183] width 16 height 11
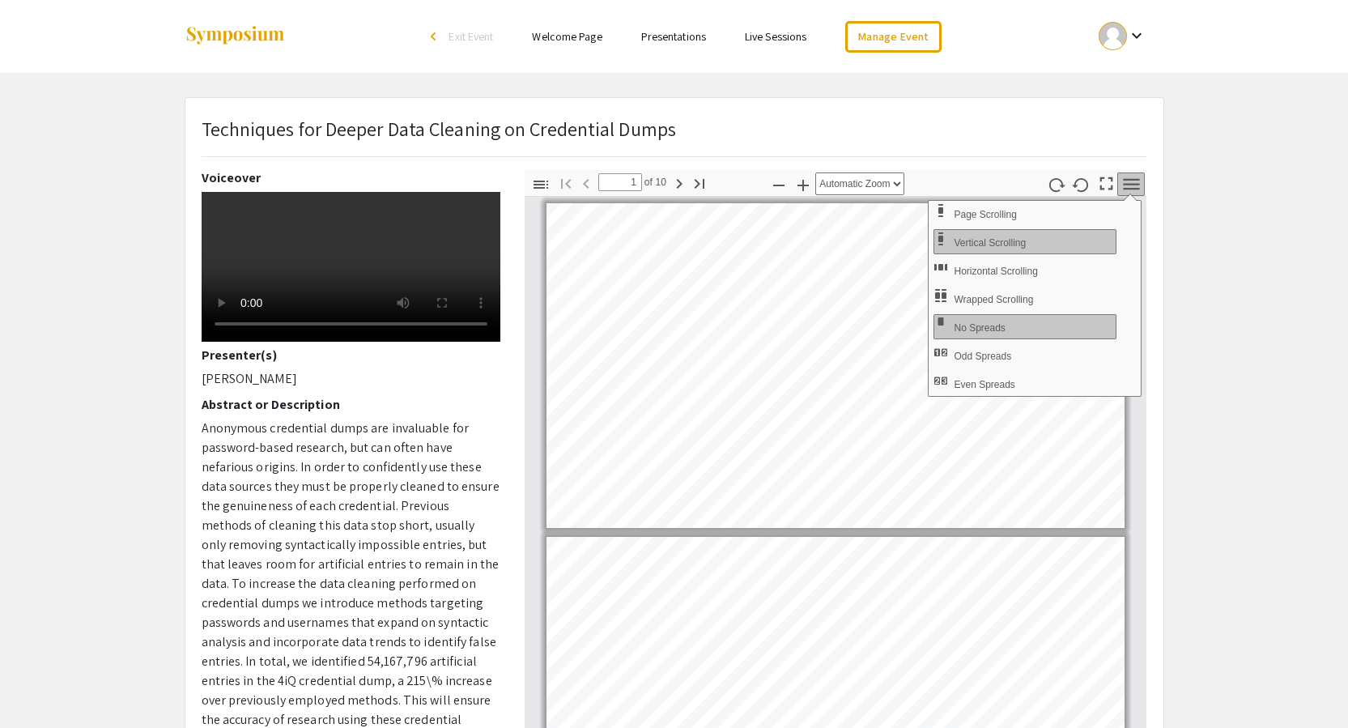
click at [1225, 182] on app-presentation "Techniques for Deeper Data Cleaning on Credential Dumps Voiceover Presenter(s) …" at bounding box center [674, 506] width 1348 height 818
click at [1237, 229] on app-presentation "Techniques for Deeper Data Cleaning on Credential Dumps Voiceover Presenter(s) …" at bounding box center [674, 506] width 1348 height 818
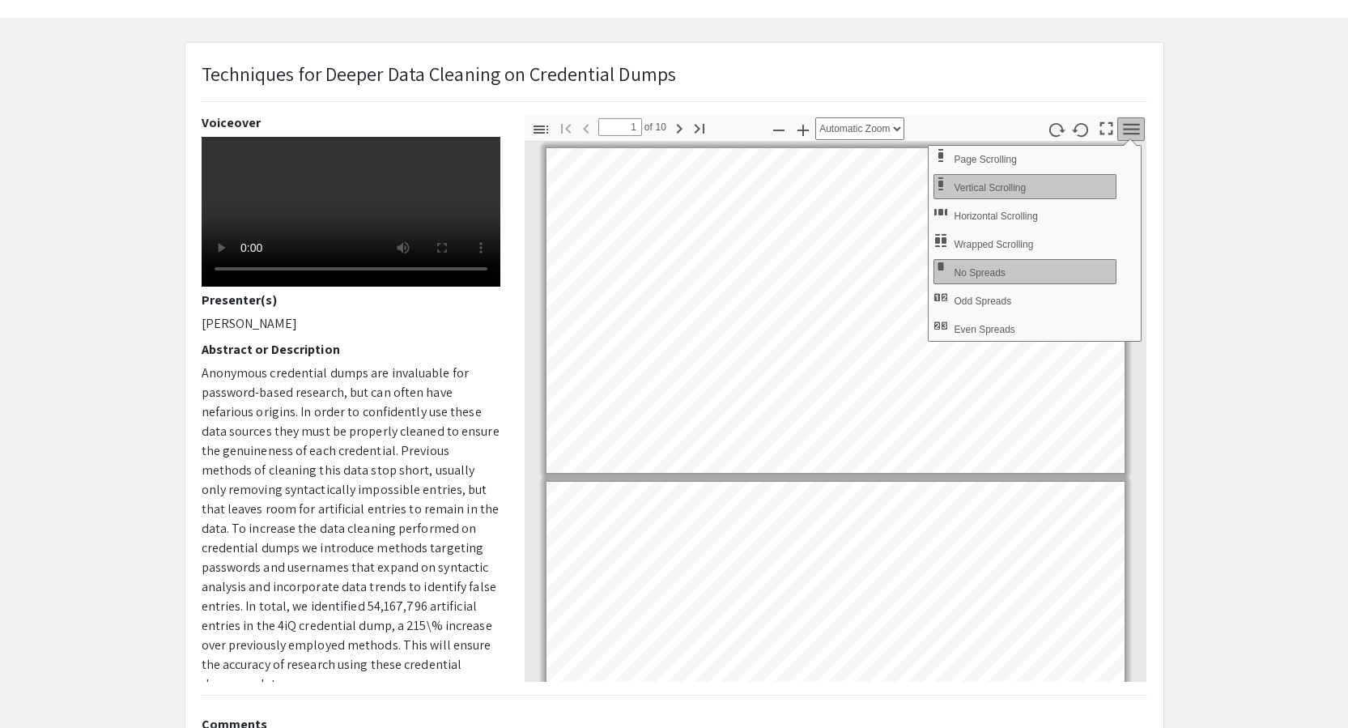
scroll to position [81, 0]
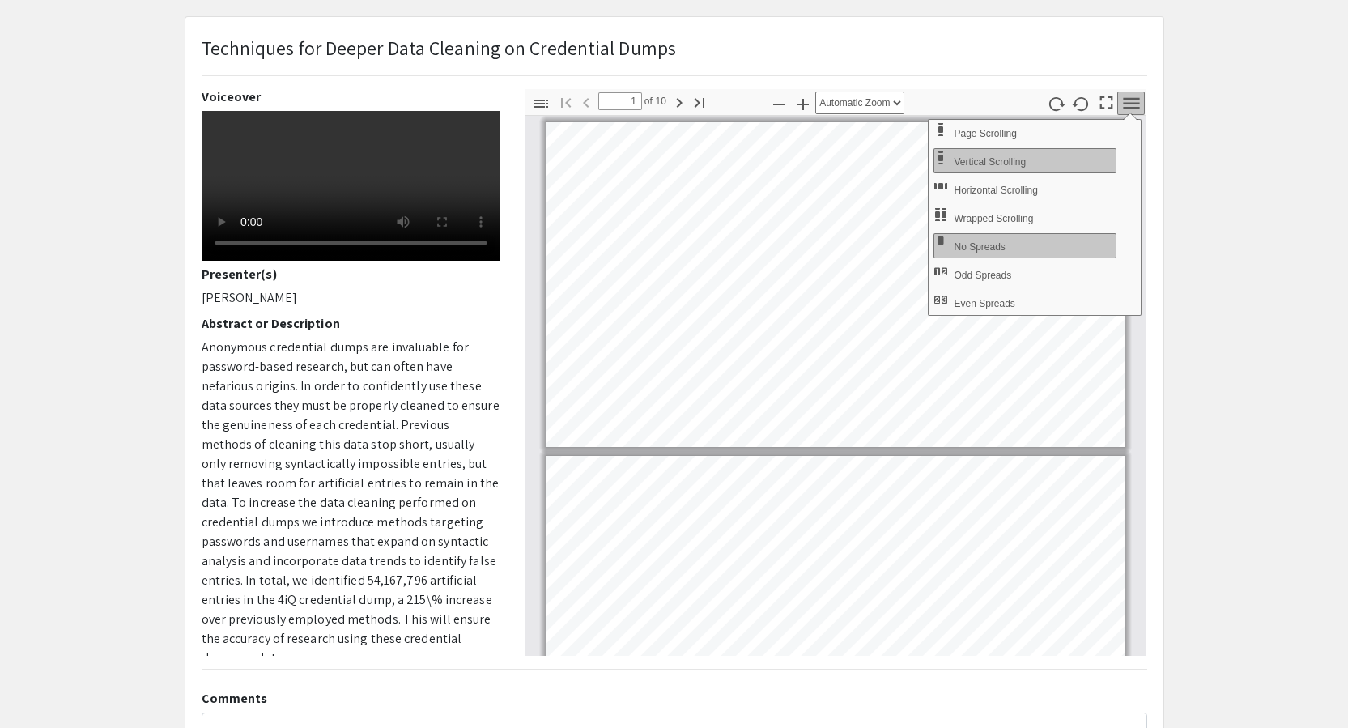
click at [1238, 256] on app-presentation "Techniques for Deeper Data Cleaning on Credential Dumps Voiceover Presenter(s) …" at bounding box center [674, 425] width 1348 height 818
click at [1133, 104] on icon "button" at bounding box center [1131, 102] width 16 height 11
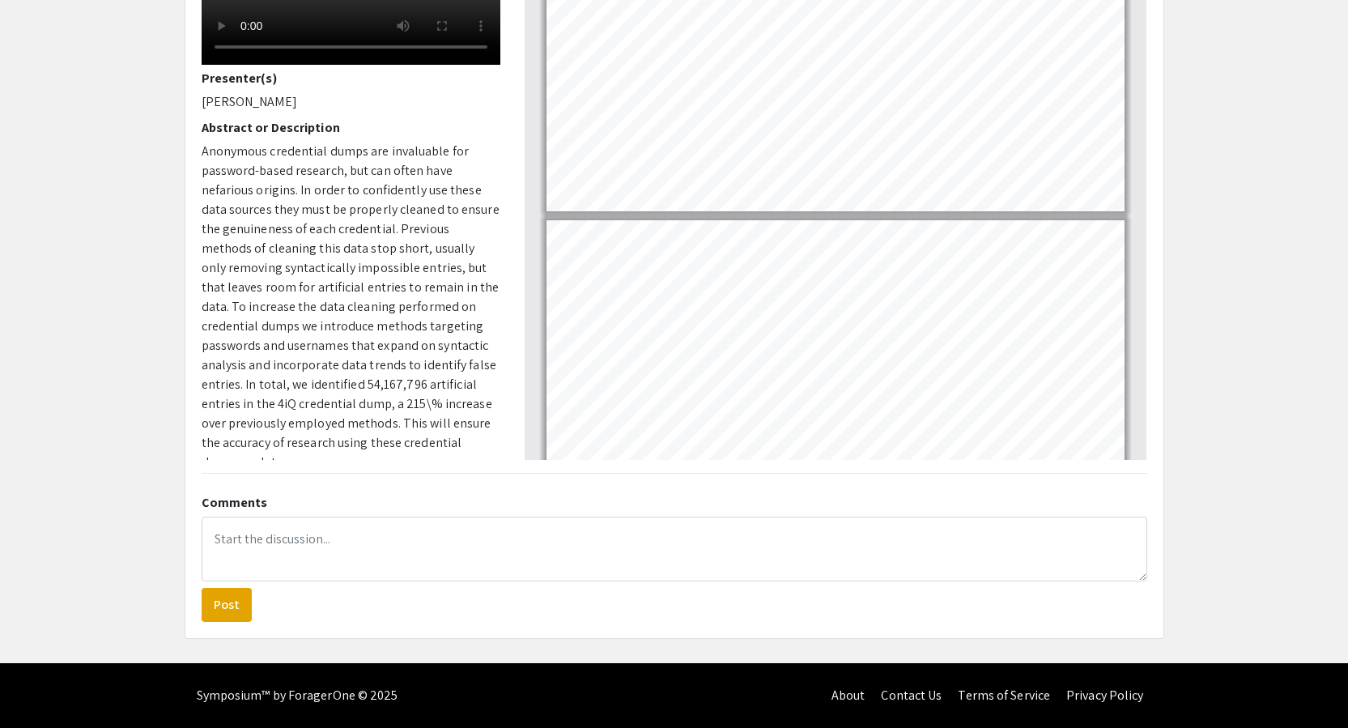
scroll to position [1135, 0]
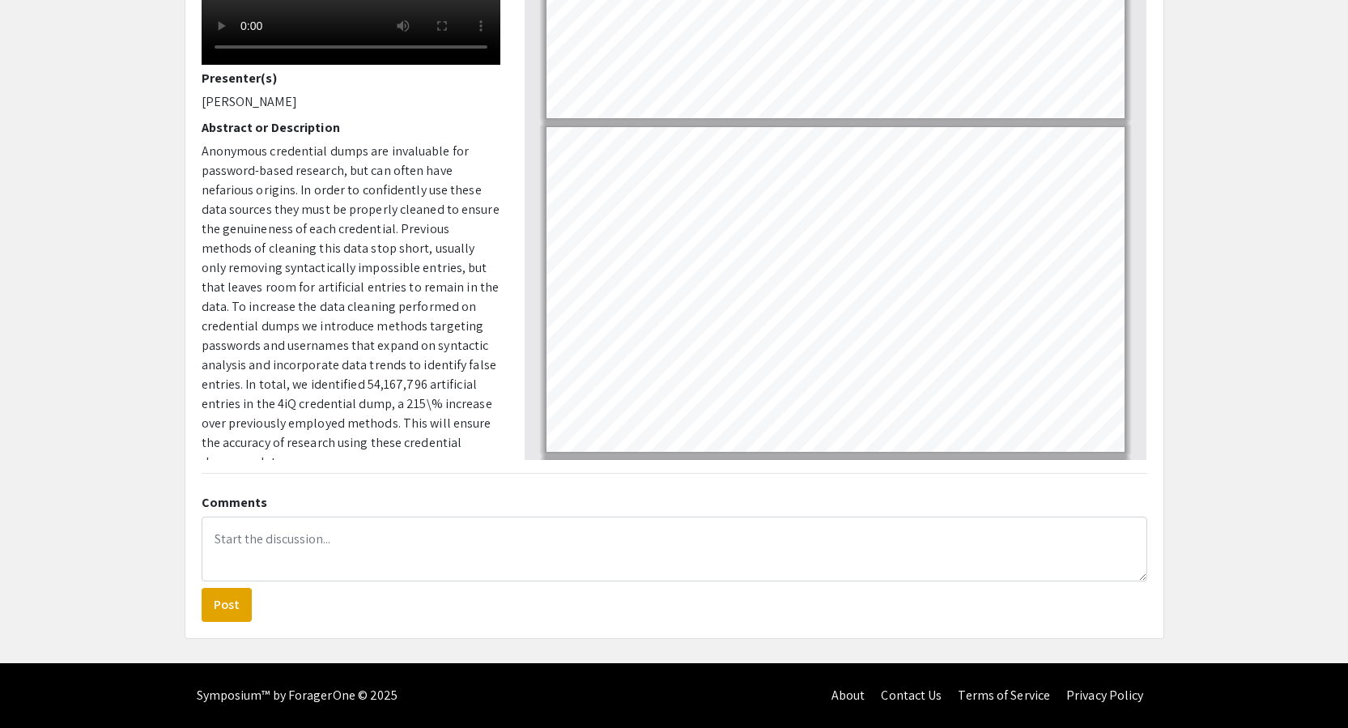
drag, startPoint x: 1141, startPoint y: 168, endPoint x: 1124, endPoint y: 244, distance: 77.0
click at [1124, 244] on div "Page 5" at bounding box center [835, 289] width 593 height 339
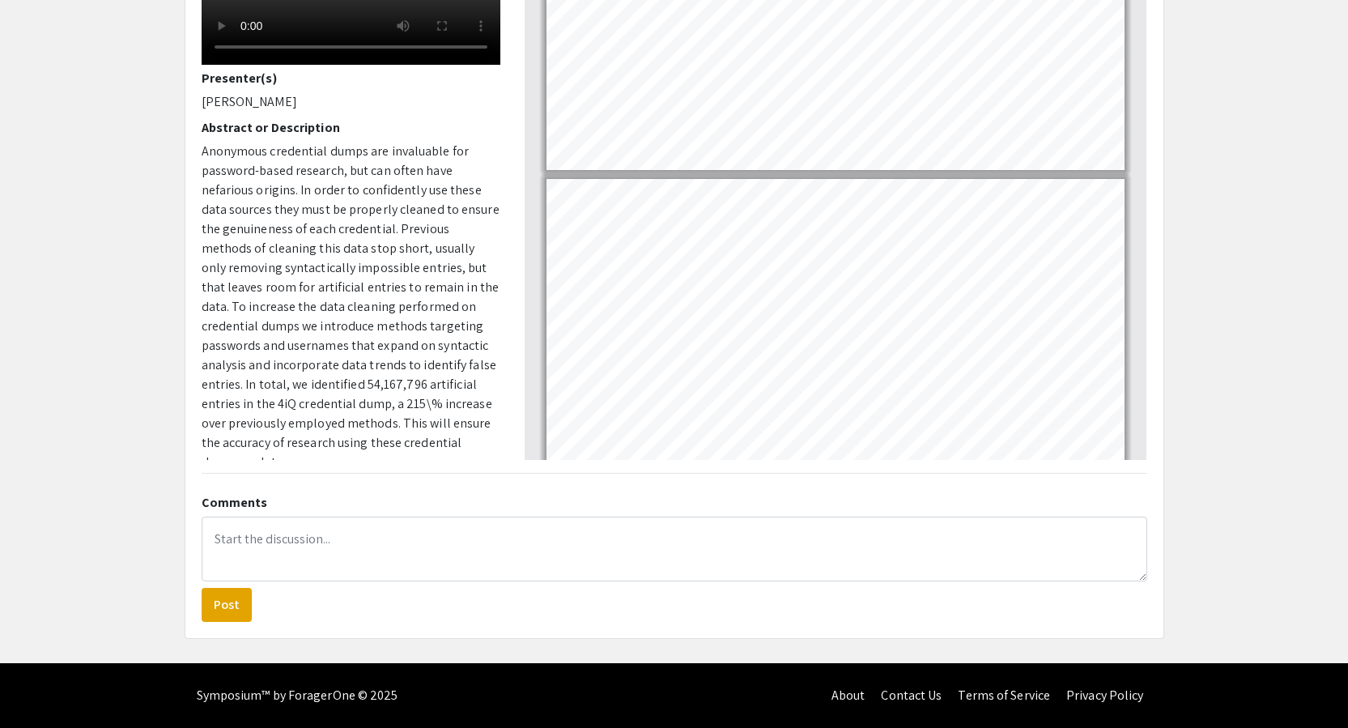
type input "1"
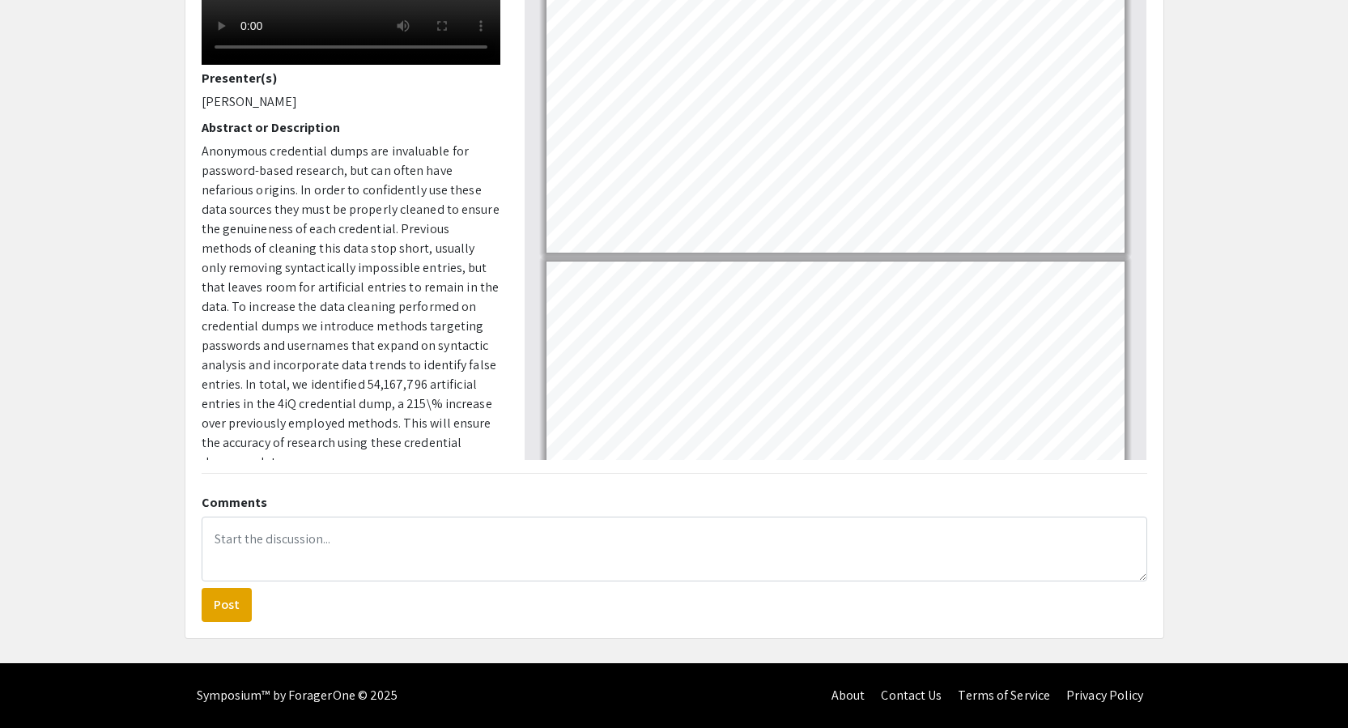
scroll to position [0, 0]
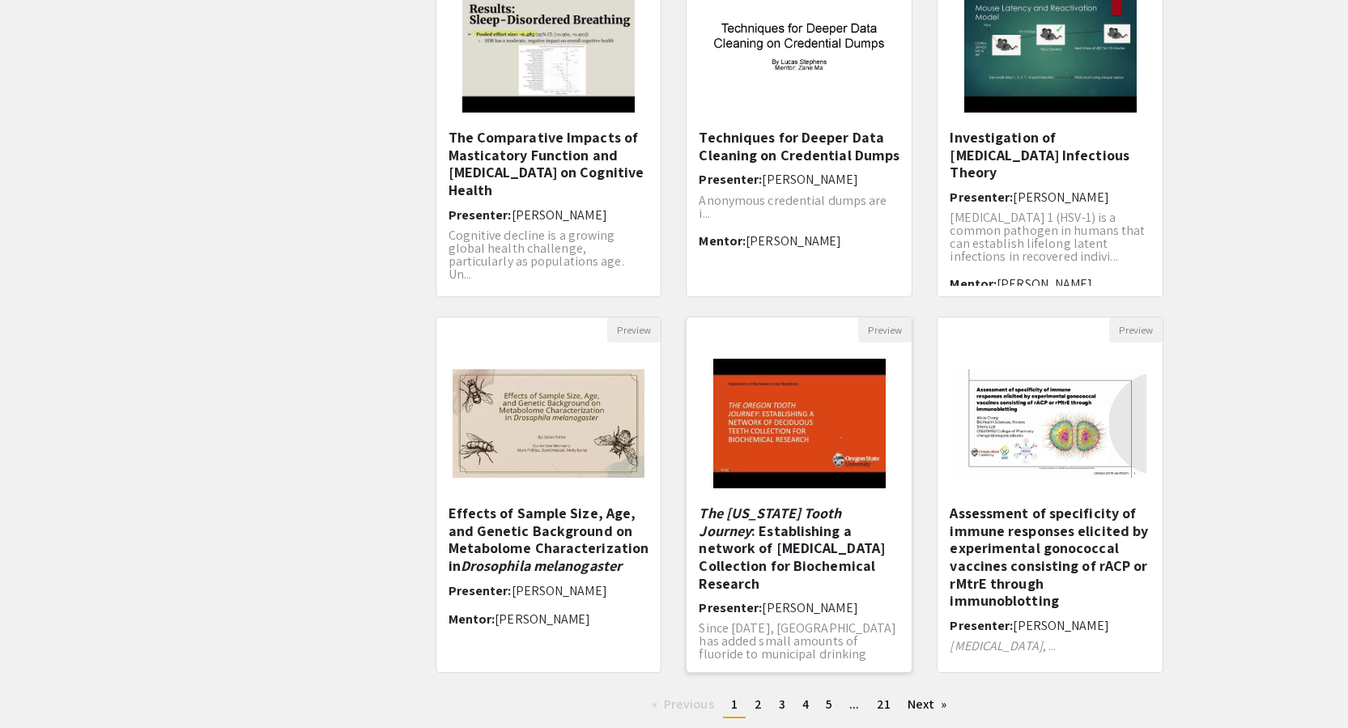
scroll to position [324, 0]
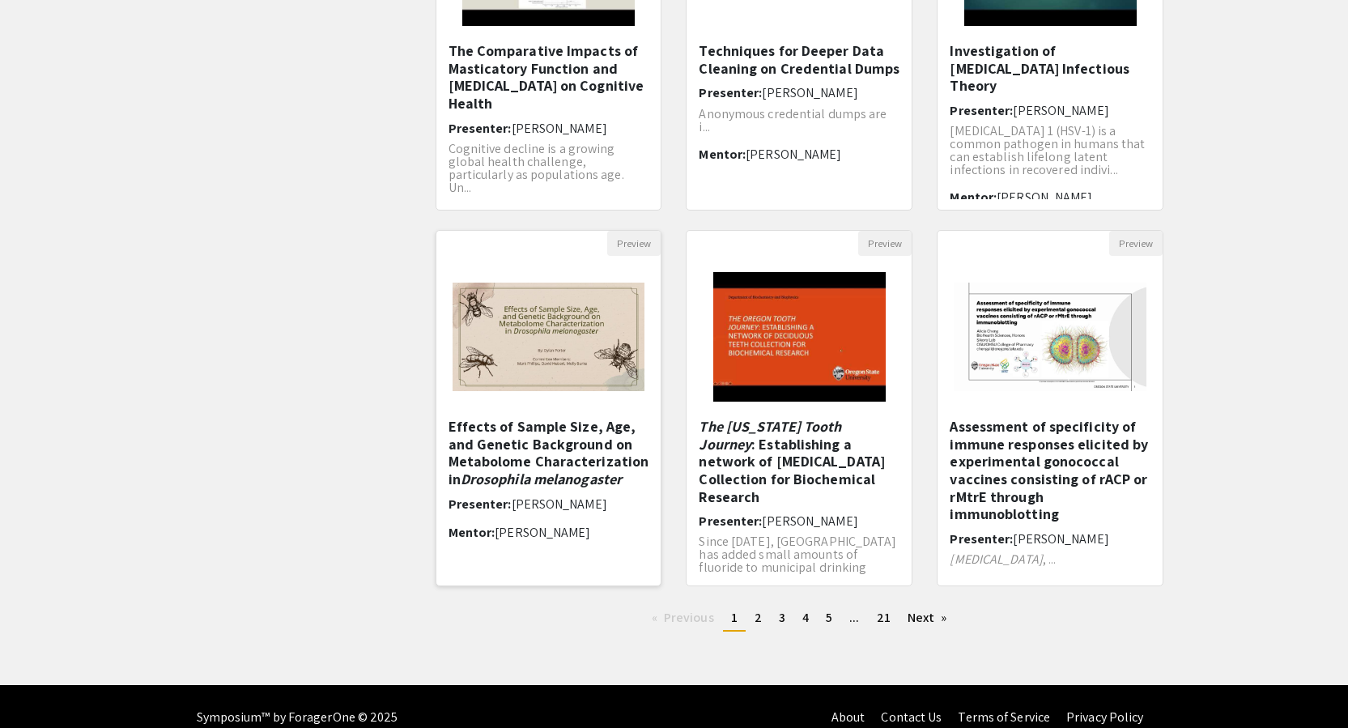
click at [521, 332] on img at bounding box center [548, 336] width 225 height 141
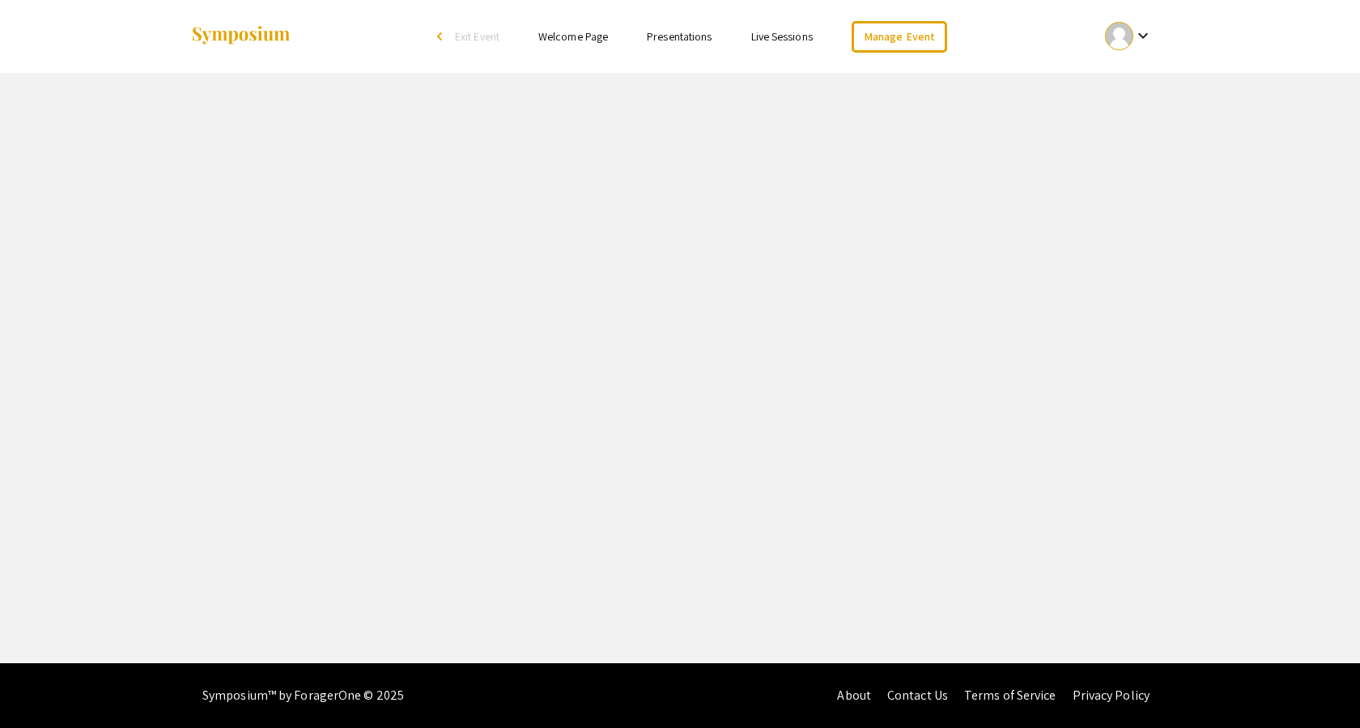
select select "custom"
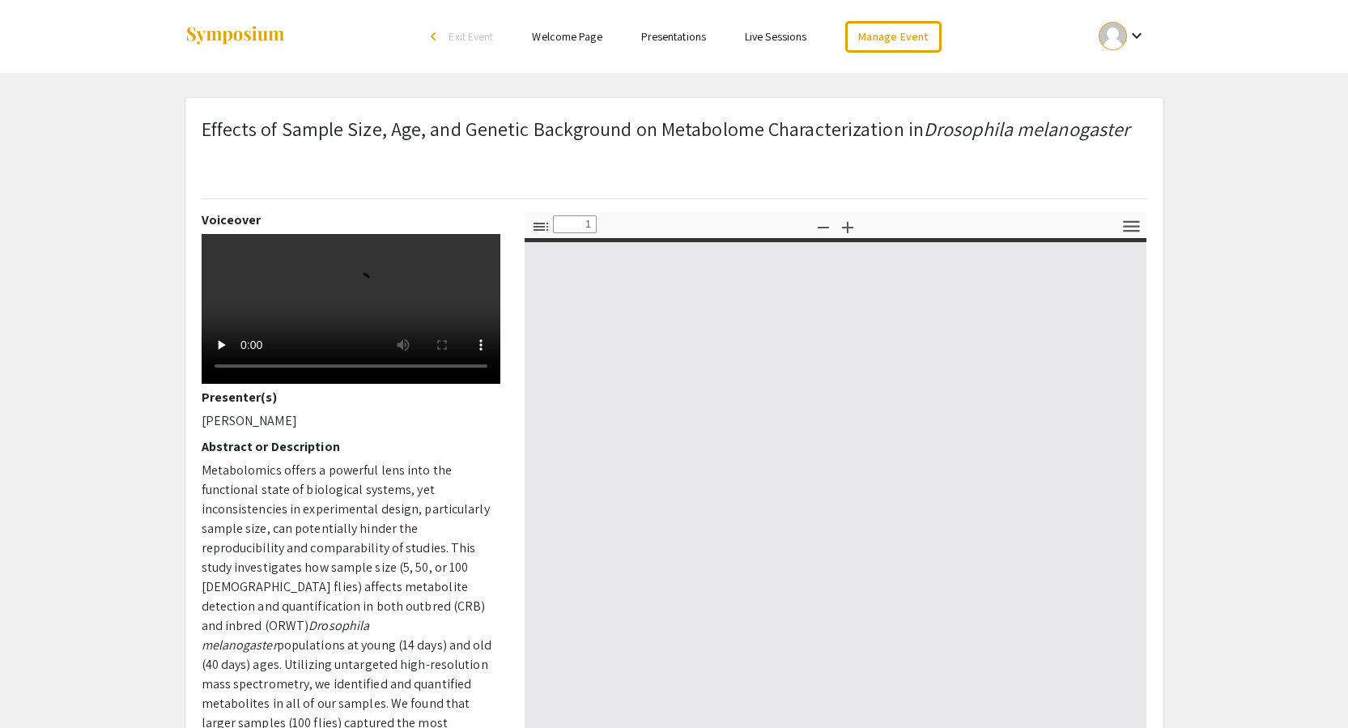
type input "0"
select select "custom"
type input "1"
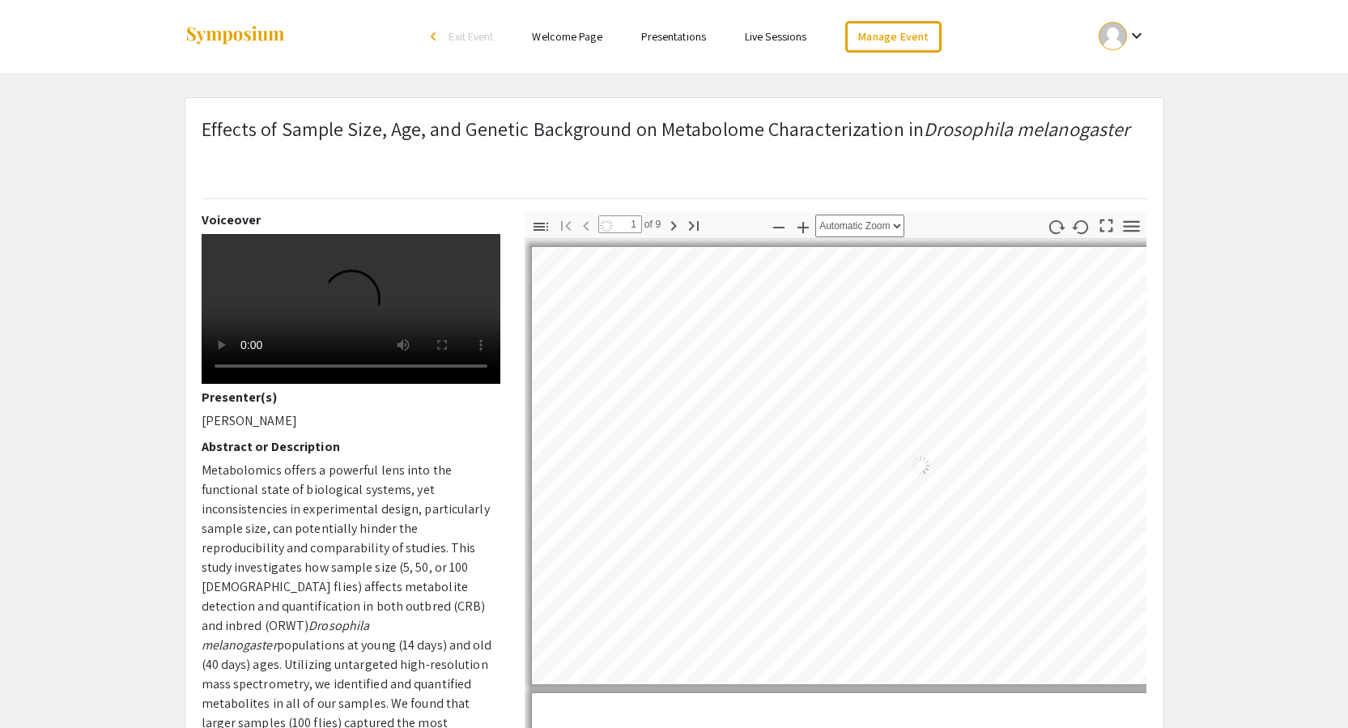
select select "auto"
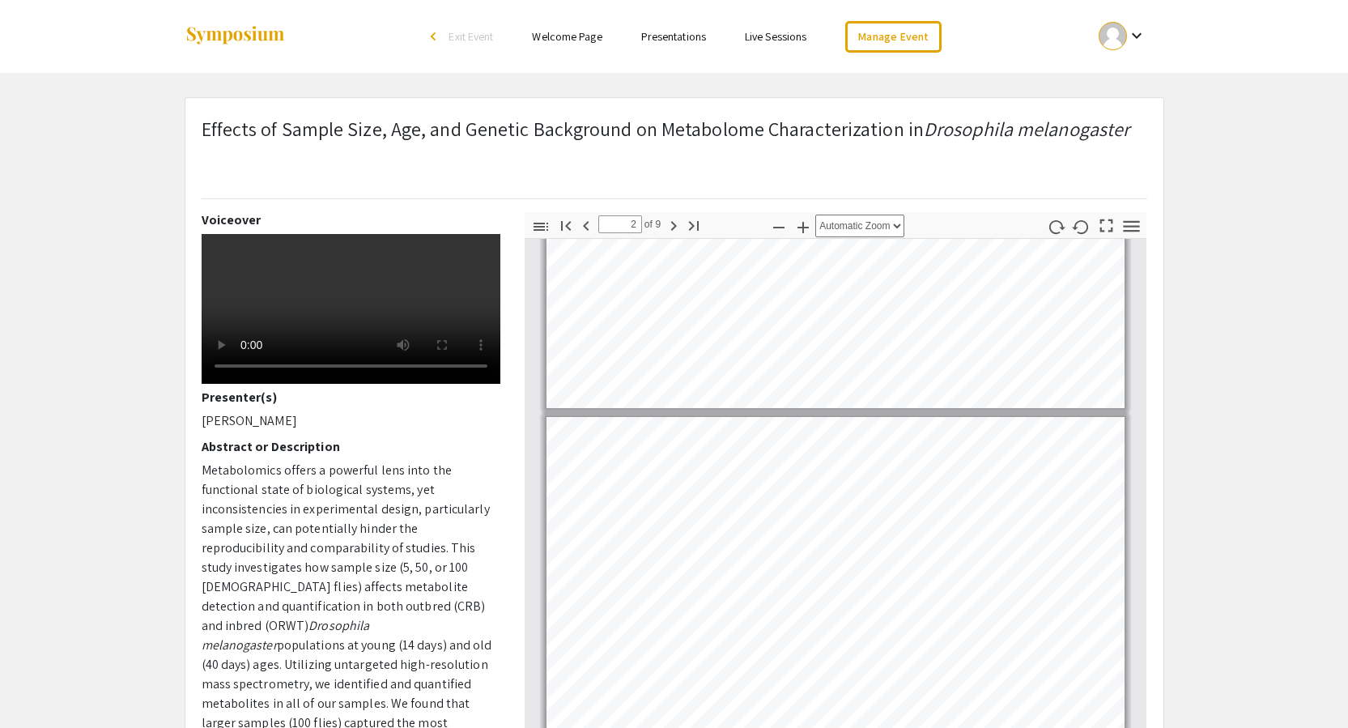
scroll to position [406, 0]
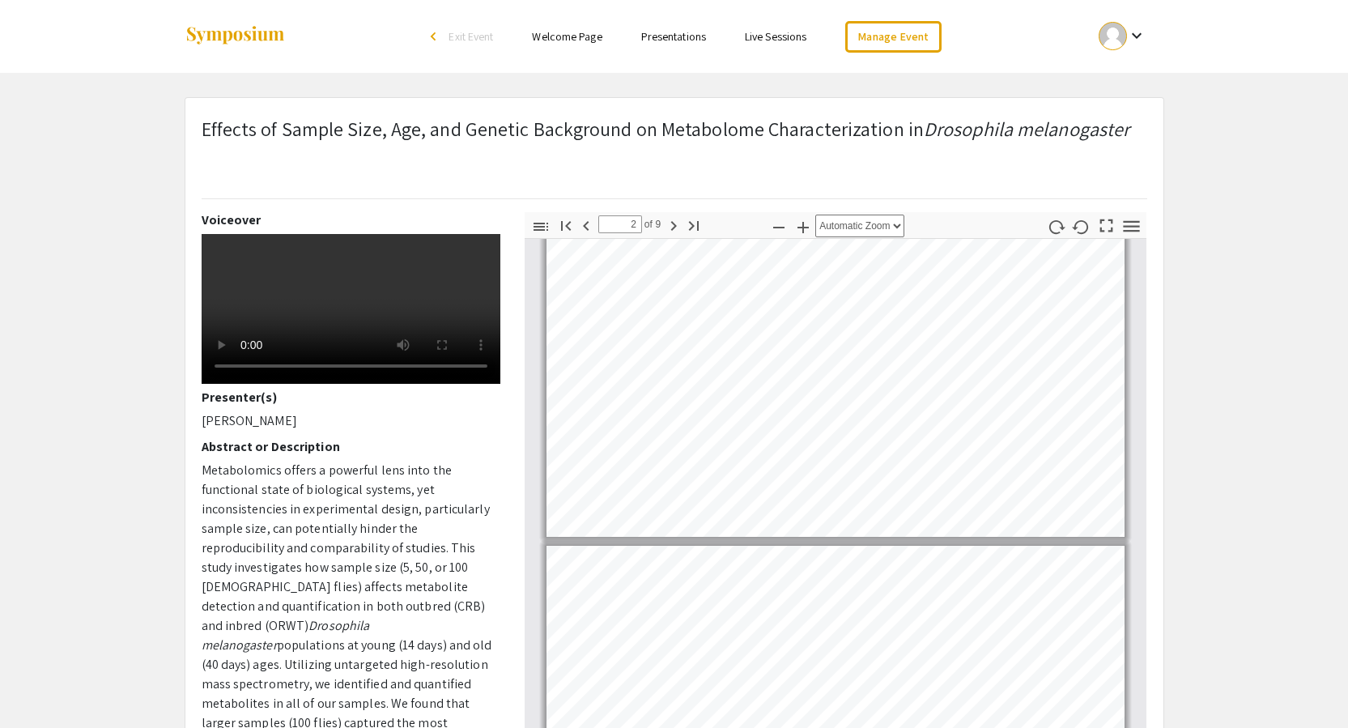
type input "3"
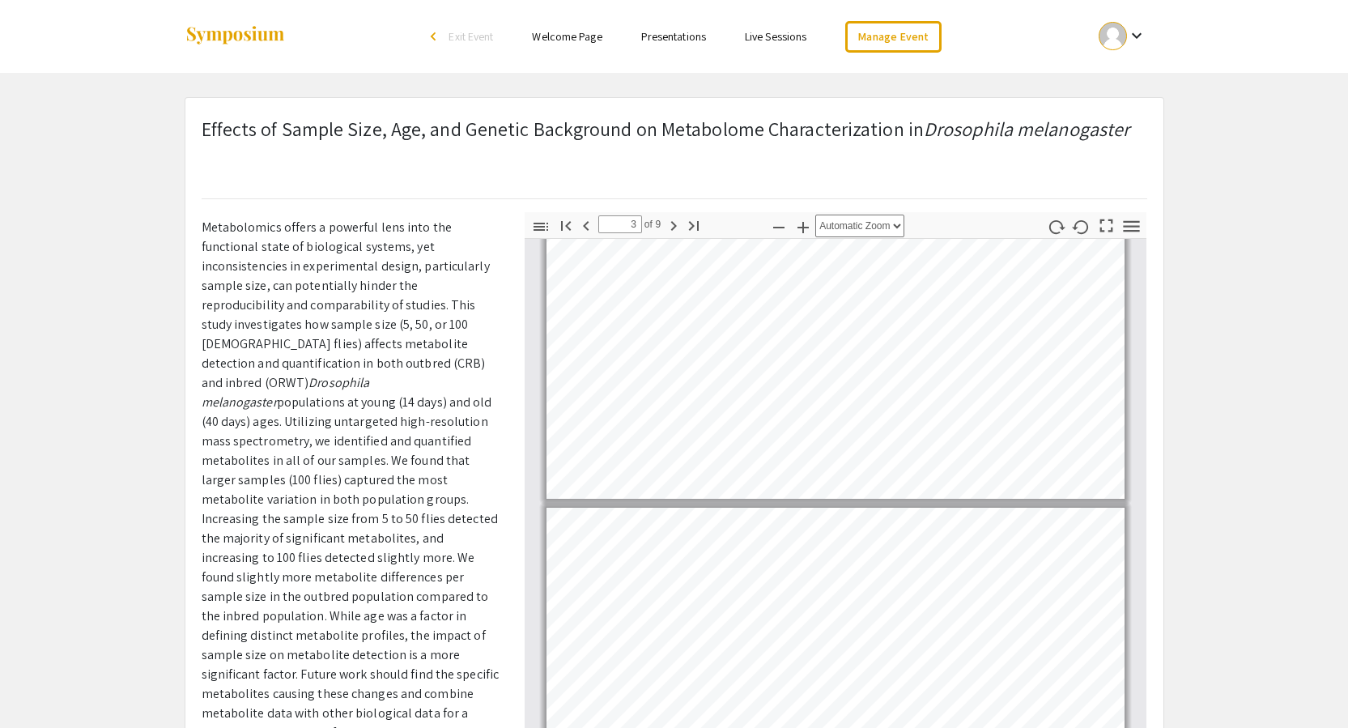
scroll to position [254, 0]
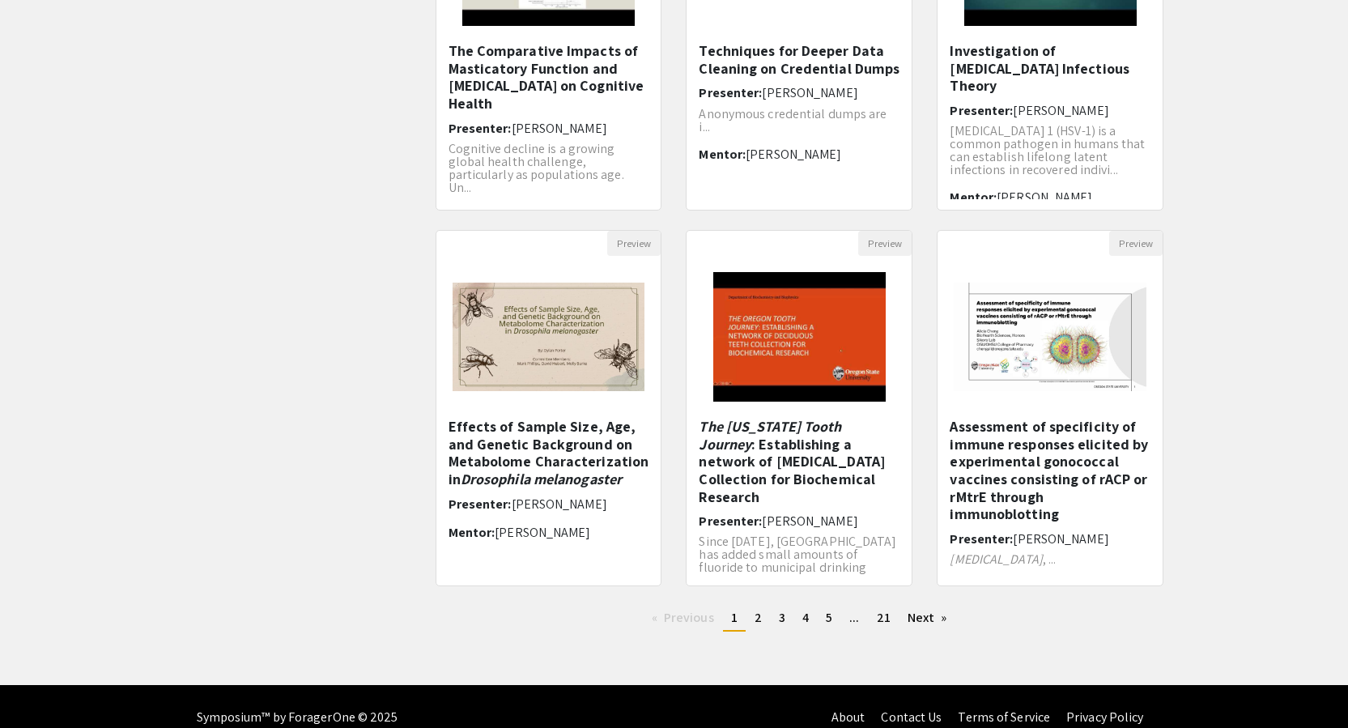
scroll to position [346, 0]
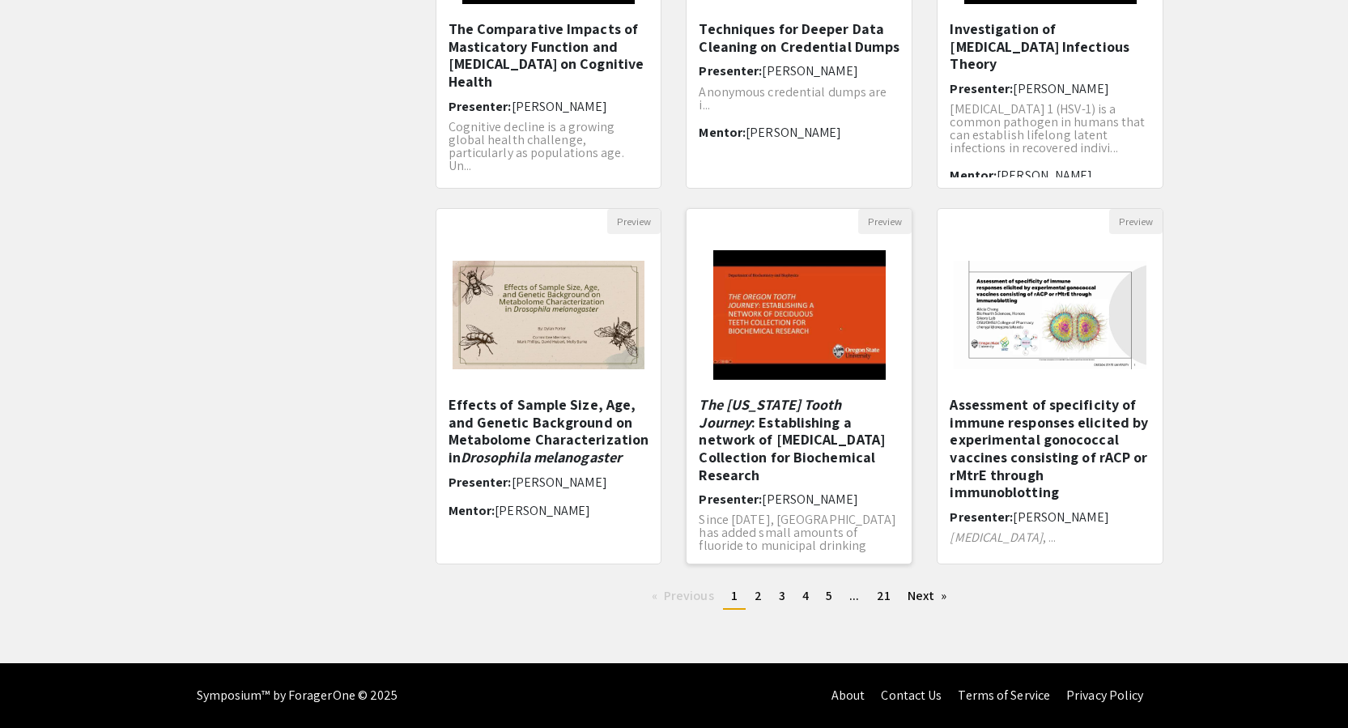
click at [774, 336] on img "Open Presentation <p><em>The Oregon Tooth Journey</em>: Establishing a network …" at bounding box center [799, 315] width 205 height 162
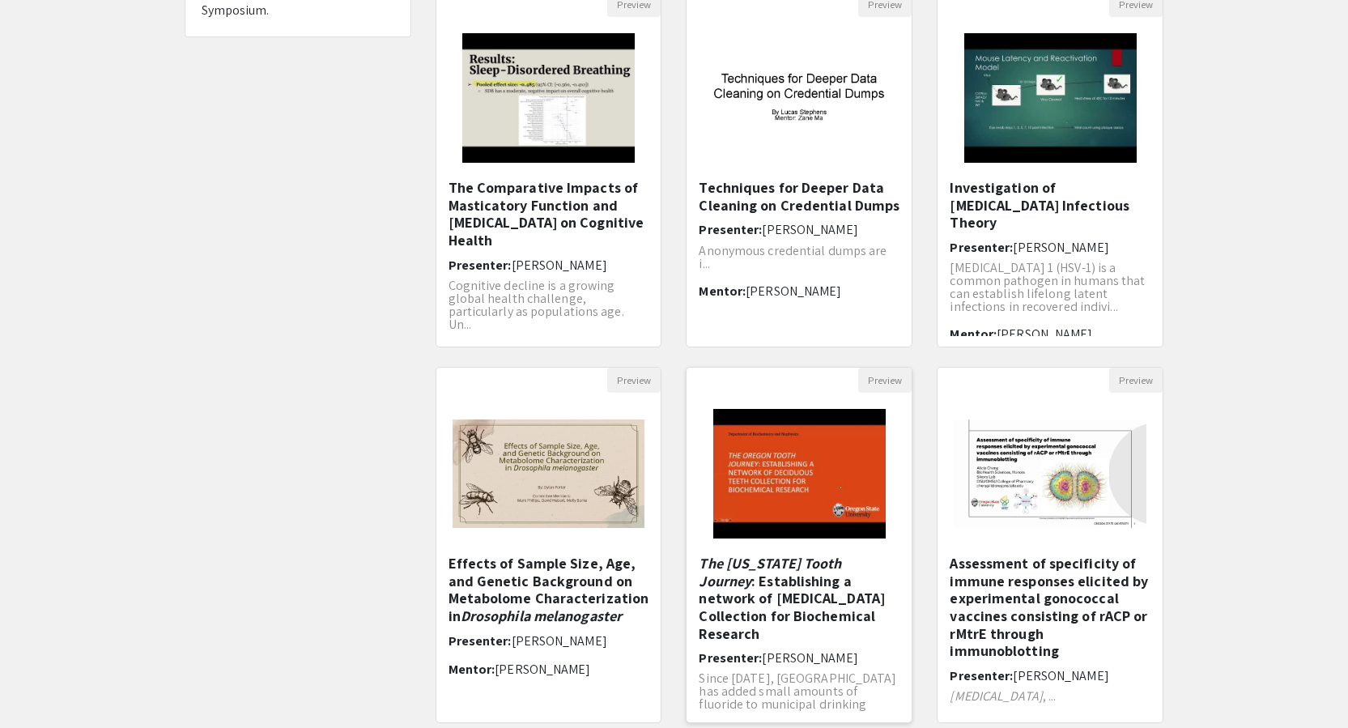
scroll to position [184, 0]
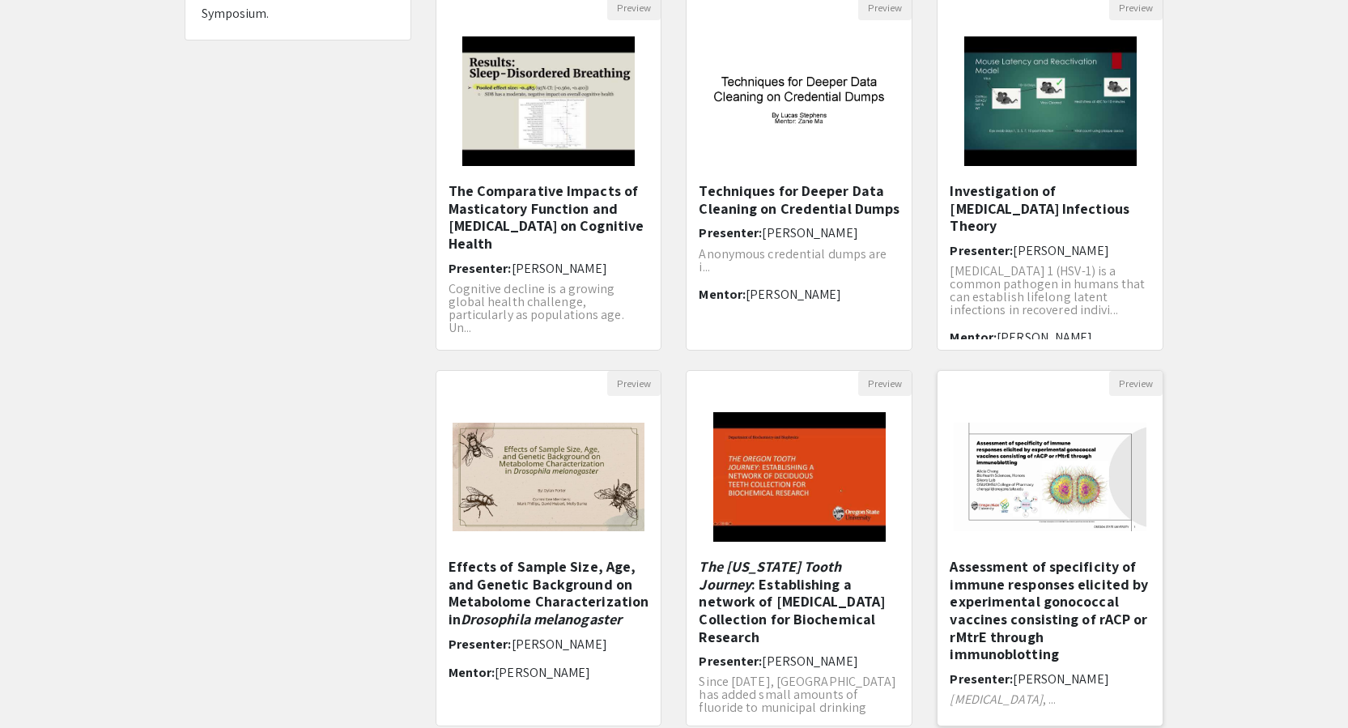
click at [1071, 486] on img at bounding box center [1049, 476] width 225 height 141
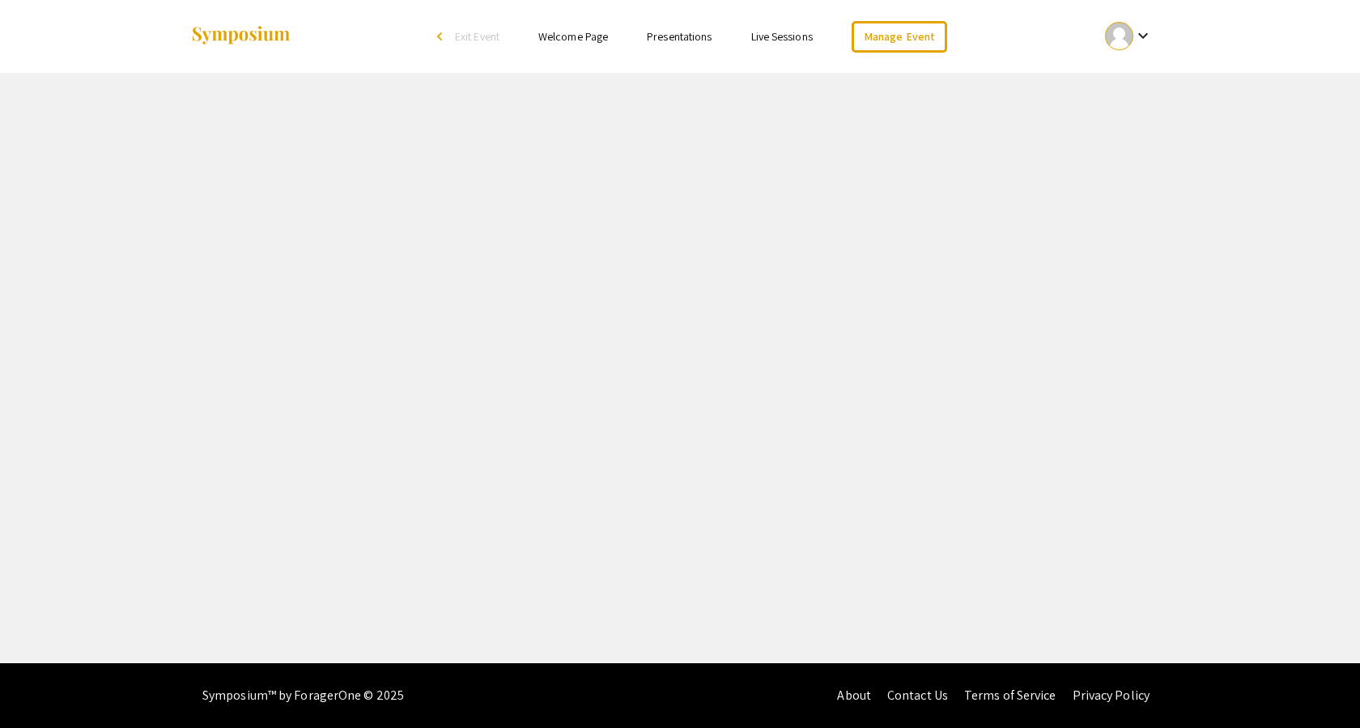
select select "custom"
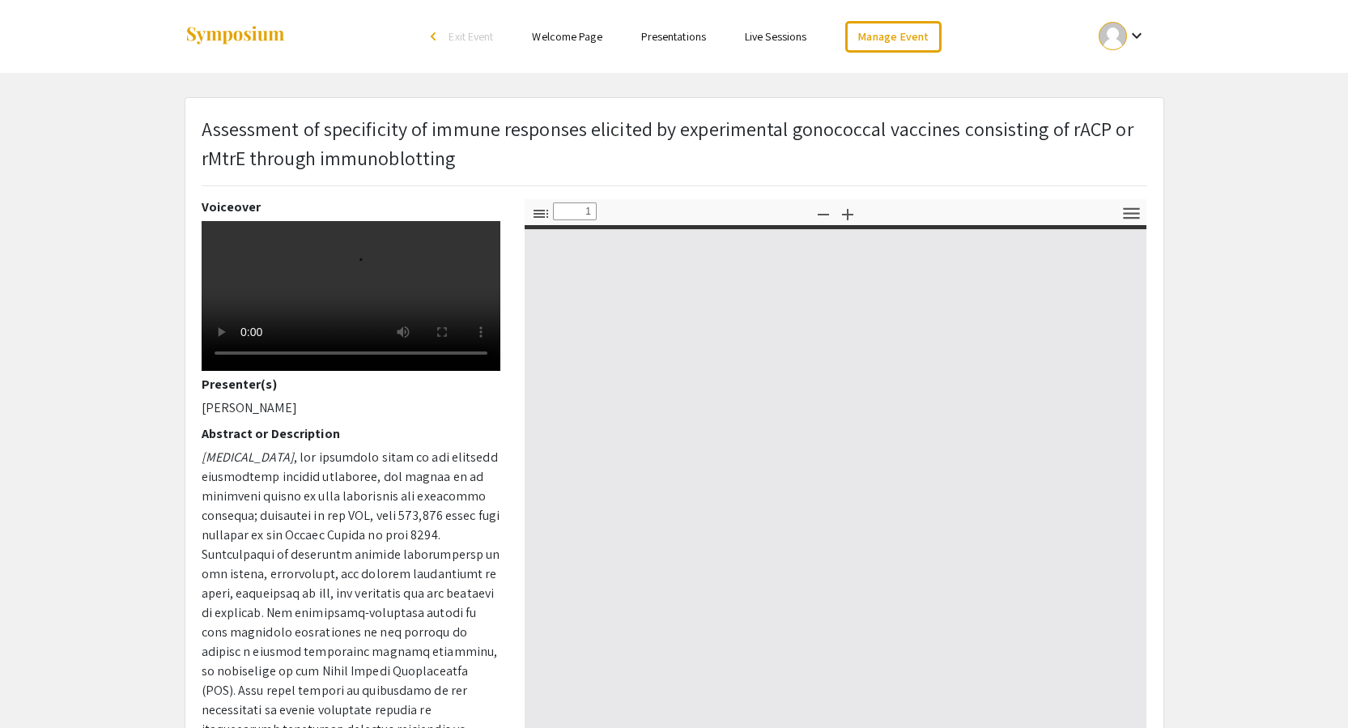
type input "0"
select select "custom"
type input "1"
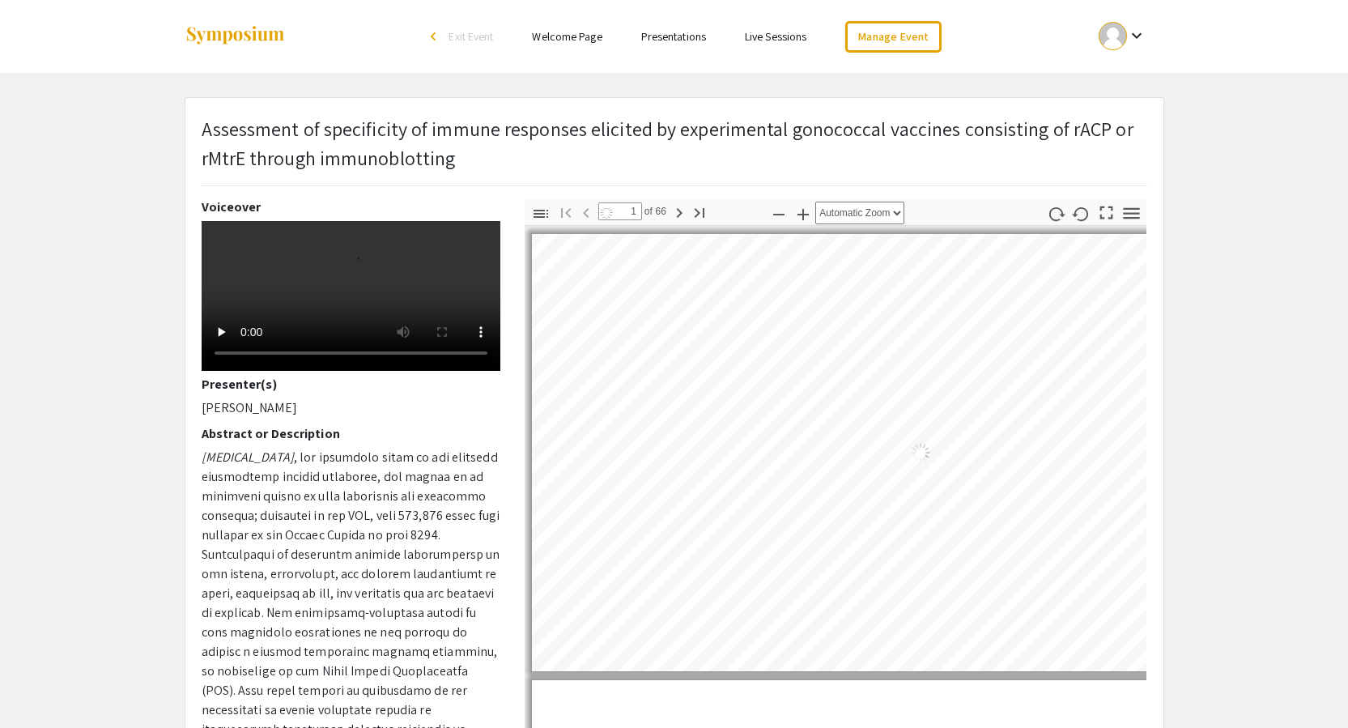
select select "auto"
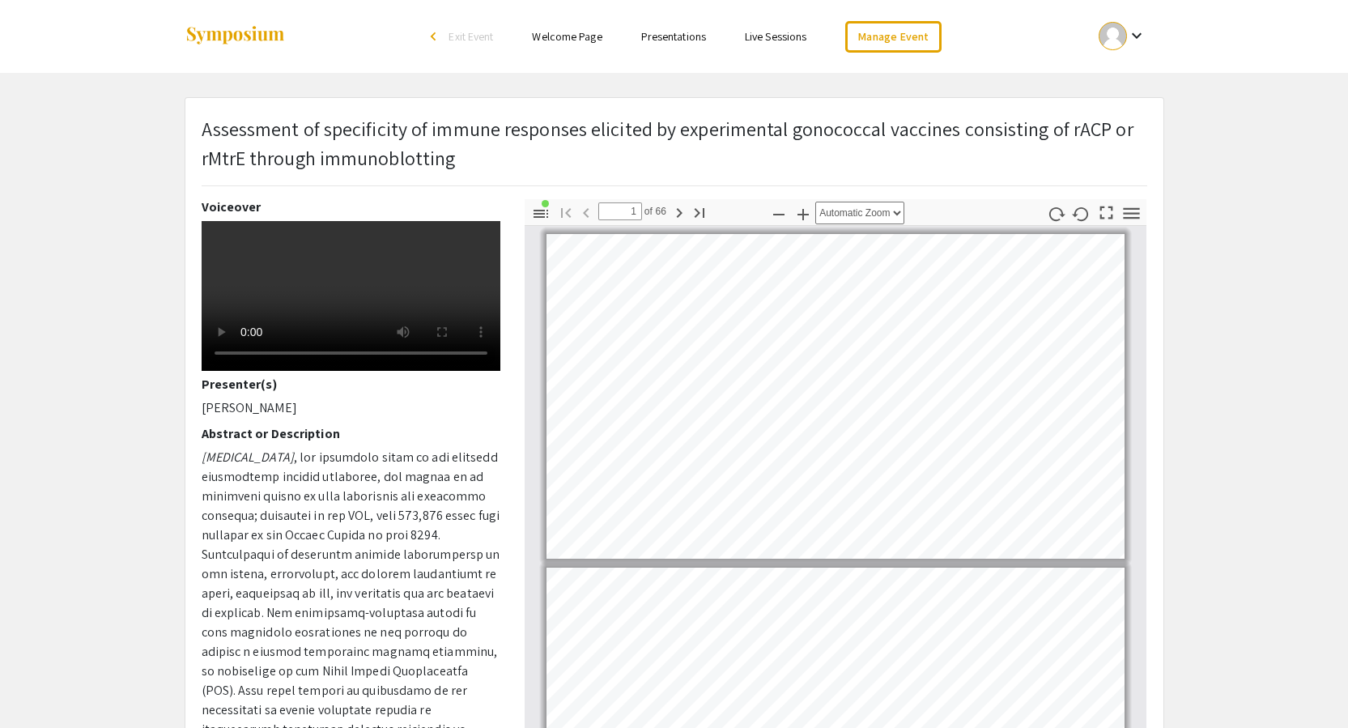
click at [520, 353] on div "Thumbnails Document Outline Attachments Layers Current Outline Item summer unde…" at bounding box center [835, 482] width 647 height 567
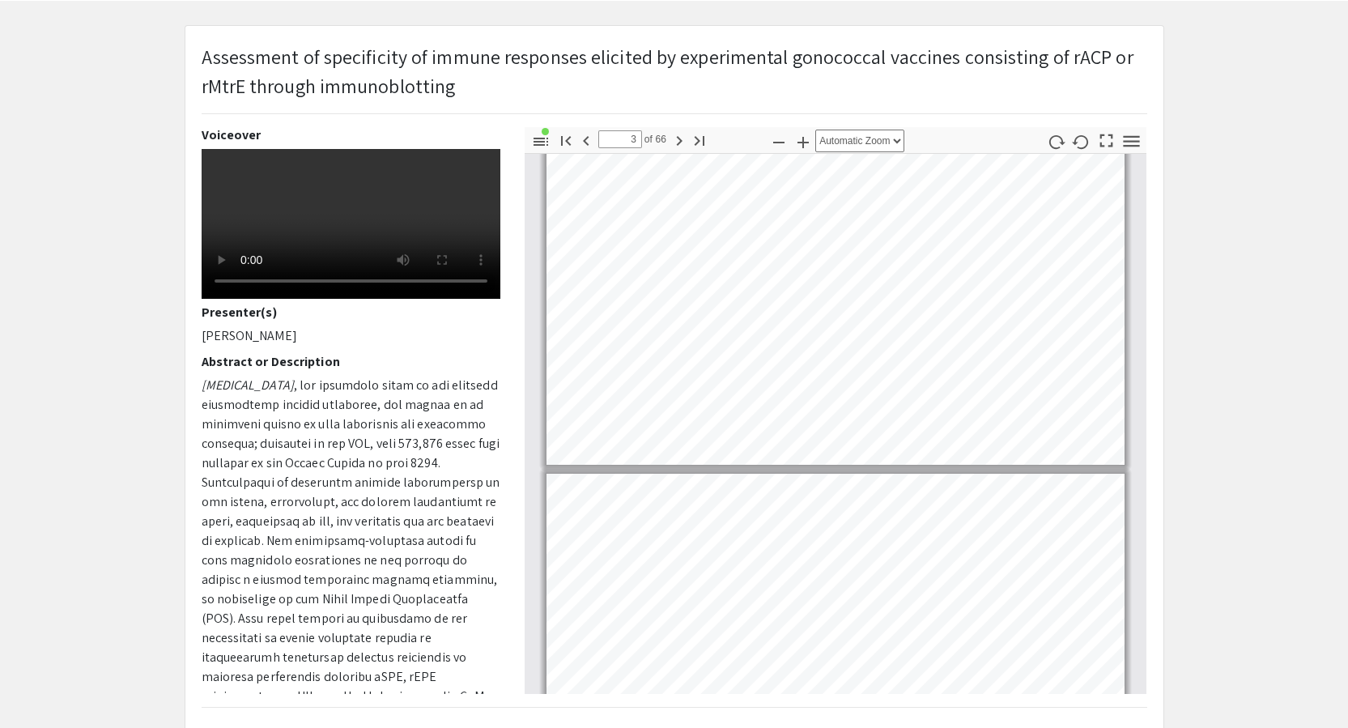
scroll to position [393, 0]
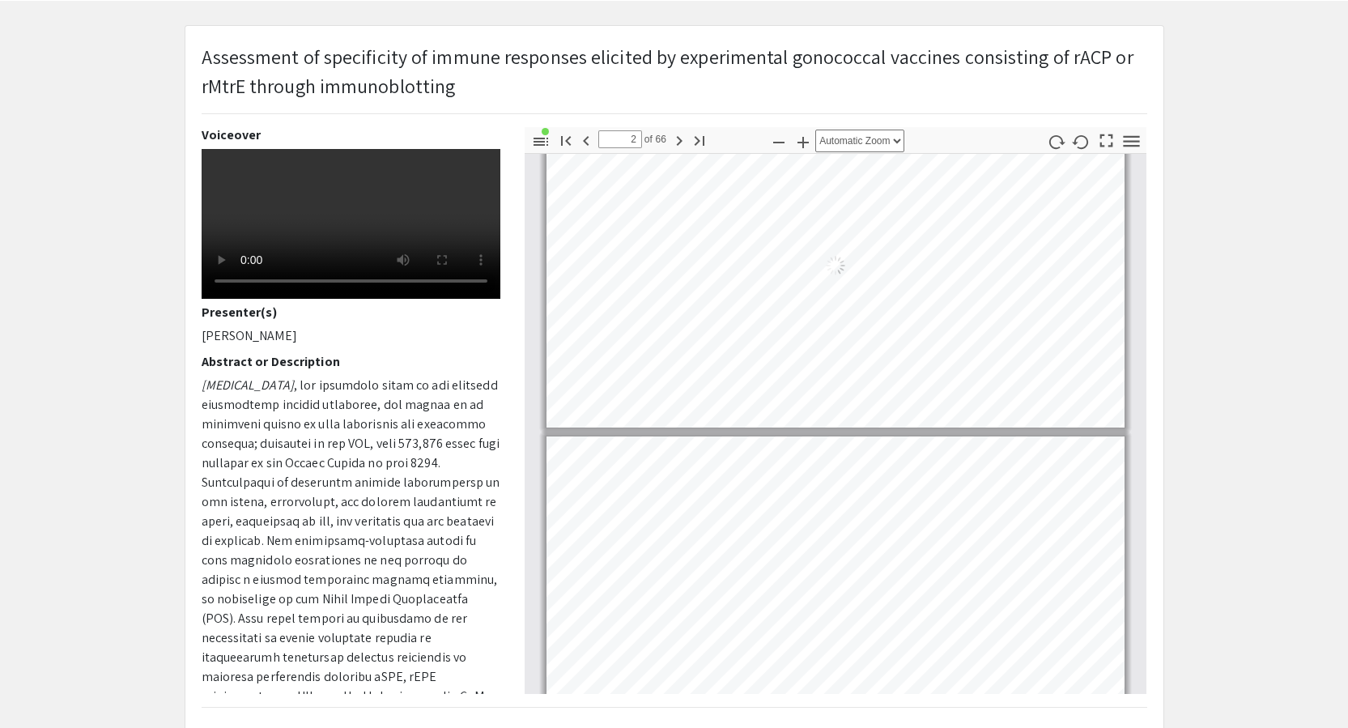
type input "1"
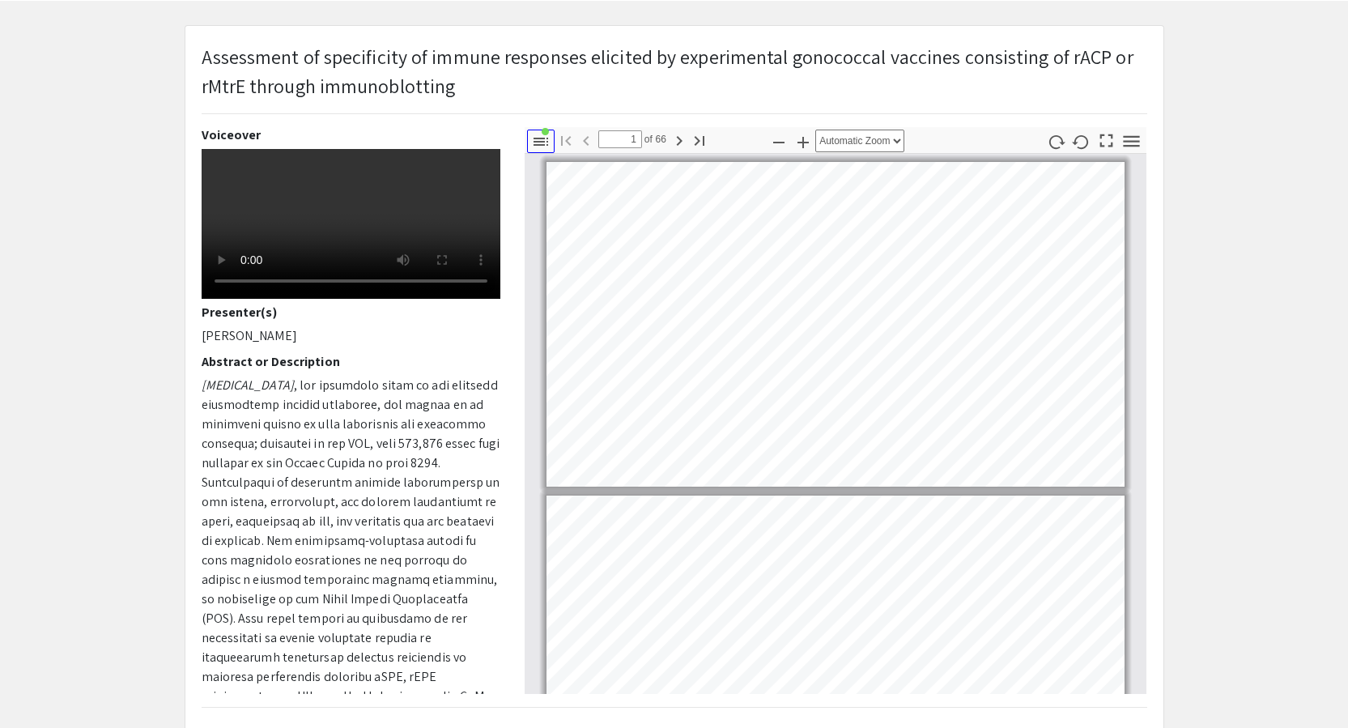
click at [539, 147] on icon "button" at bounding box center [540, 141] width 19 height 19
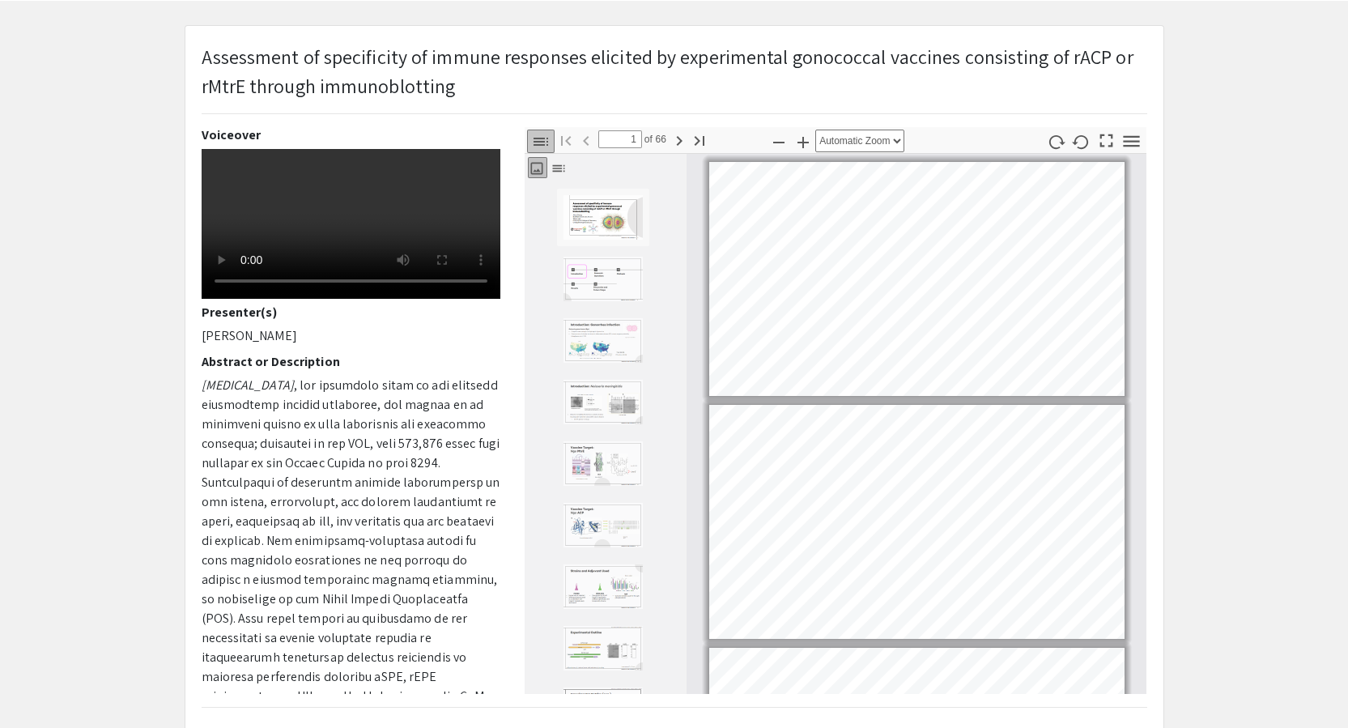
scroll to position [2, 0]
click at [539, 147] on icon "button" at bounding box center [540, 141] width 19 height 19
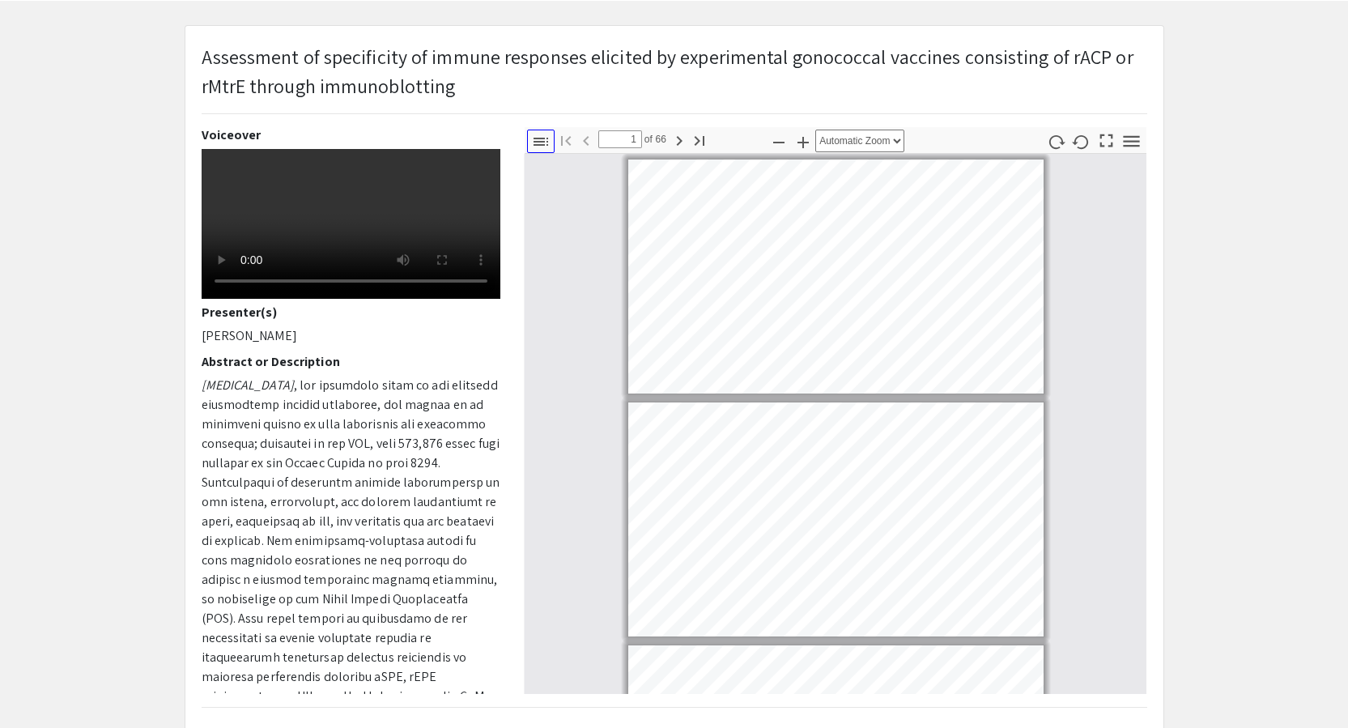
scroll to position [0, 0]
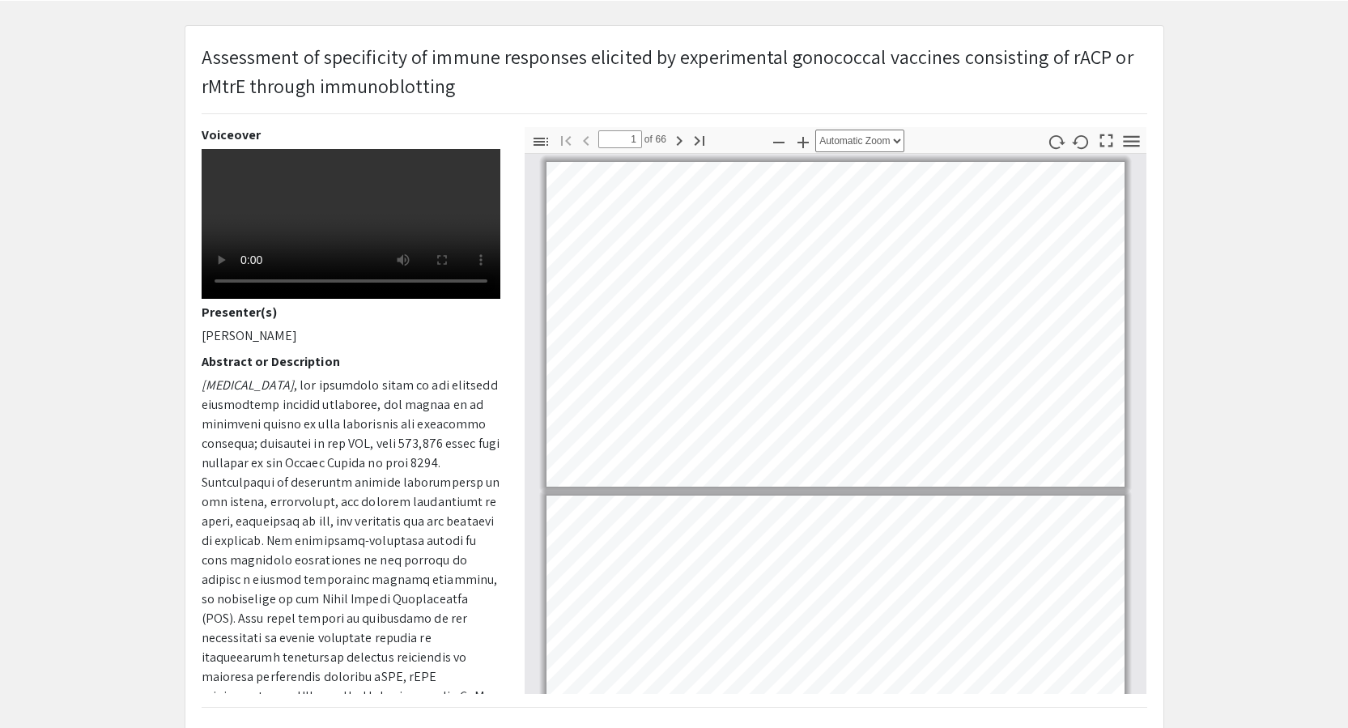
click at [142, 216] on app-presentation "Assessment of specificity of immune responses elicited by experimental gonococc…" at bounding box center [674, 534] width 1348 height 1018
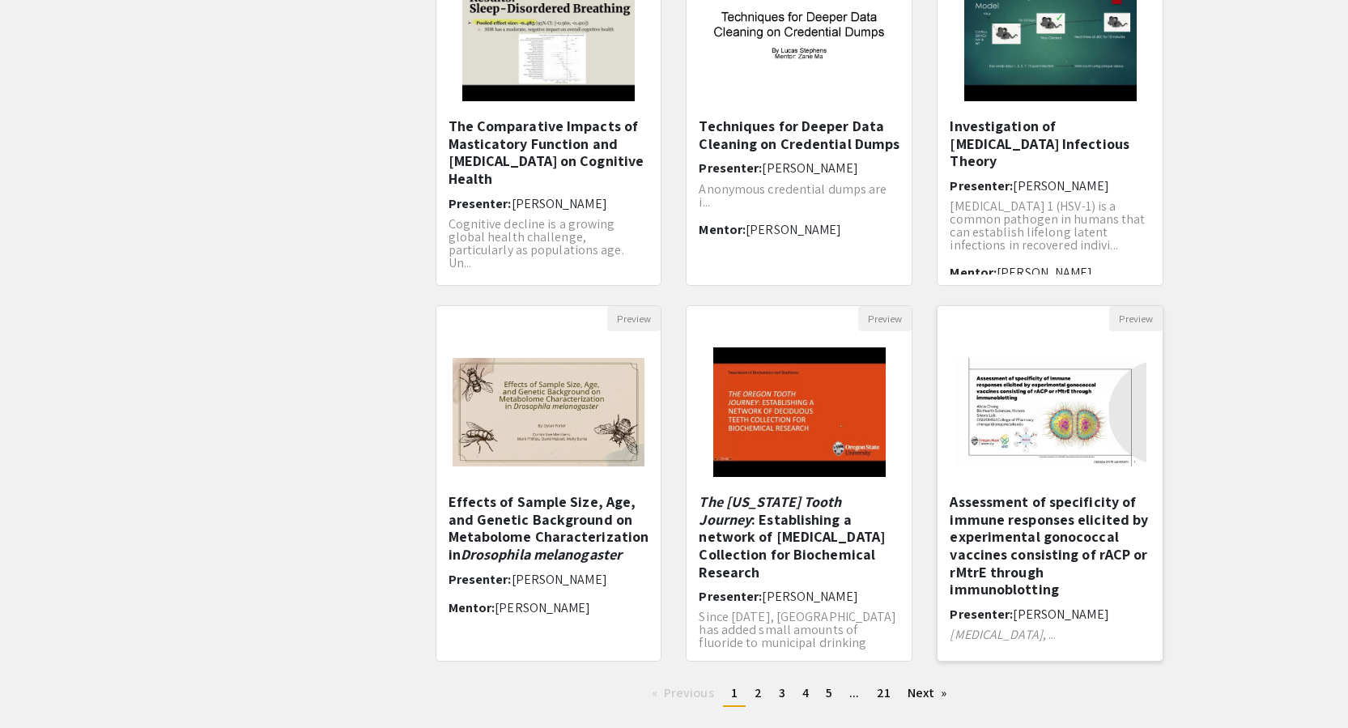
scroll to position [346, 0]
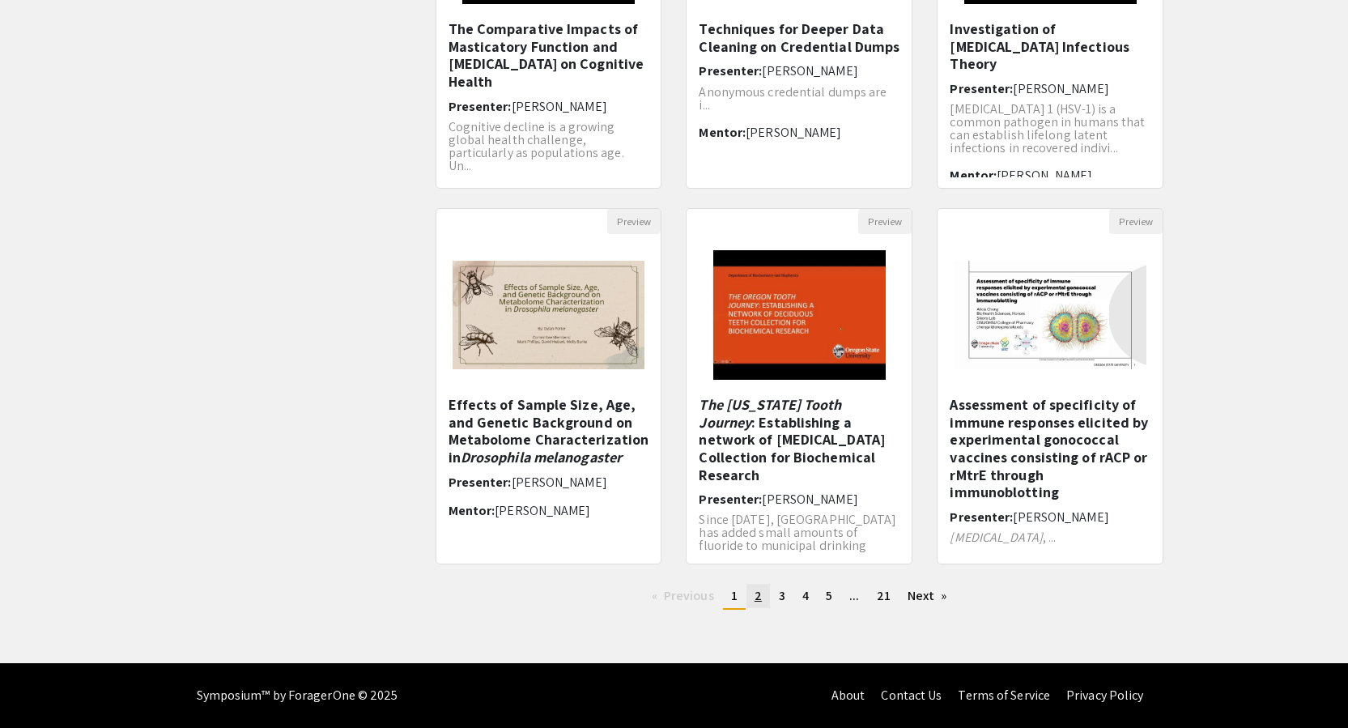
click at [754, 593] on link "page 2" at bounding box center [757, 596] width 23 height 24
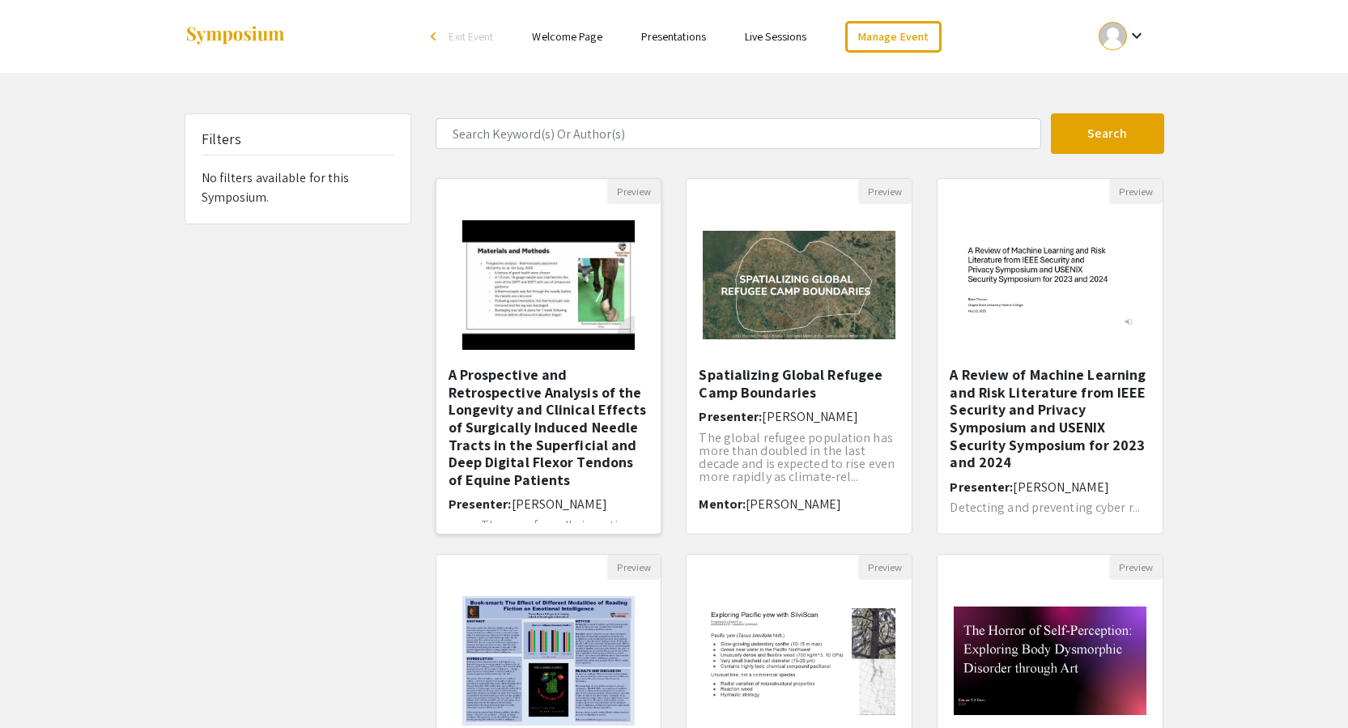
click at [576, 380] on h5 "A Prospective and Retrospective Analysis of the Longevity and Clinical Effects …" at bounding box center [548, 427] width 201 height 122
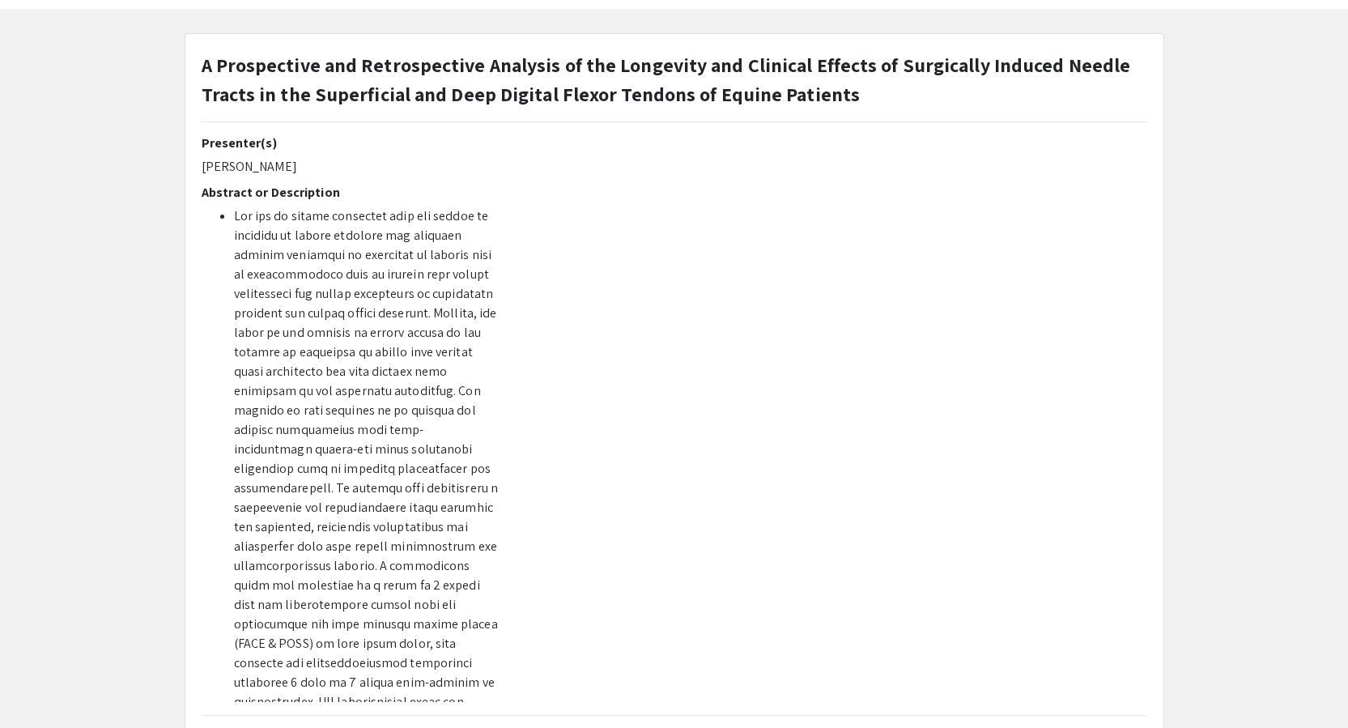
scroll to position [63, 0]
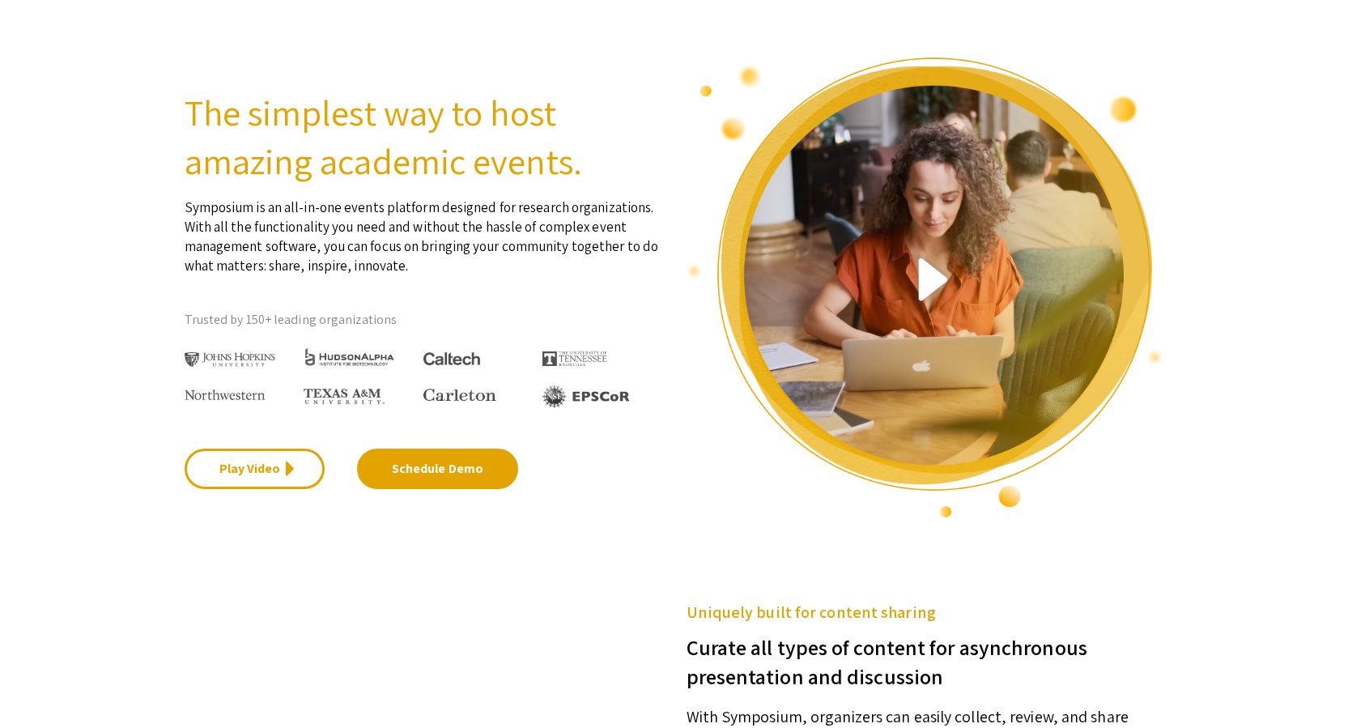
scroll to position [81, 0]
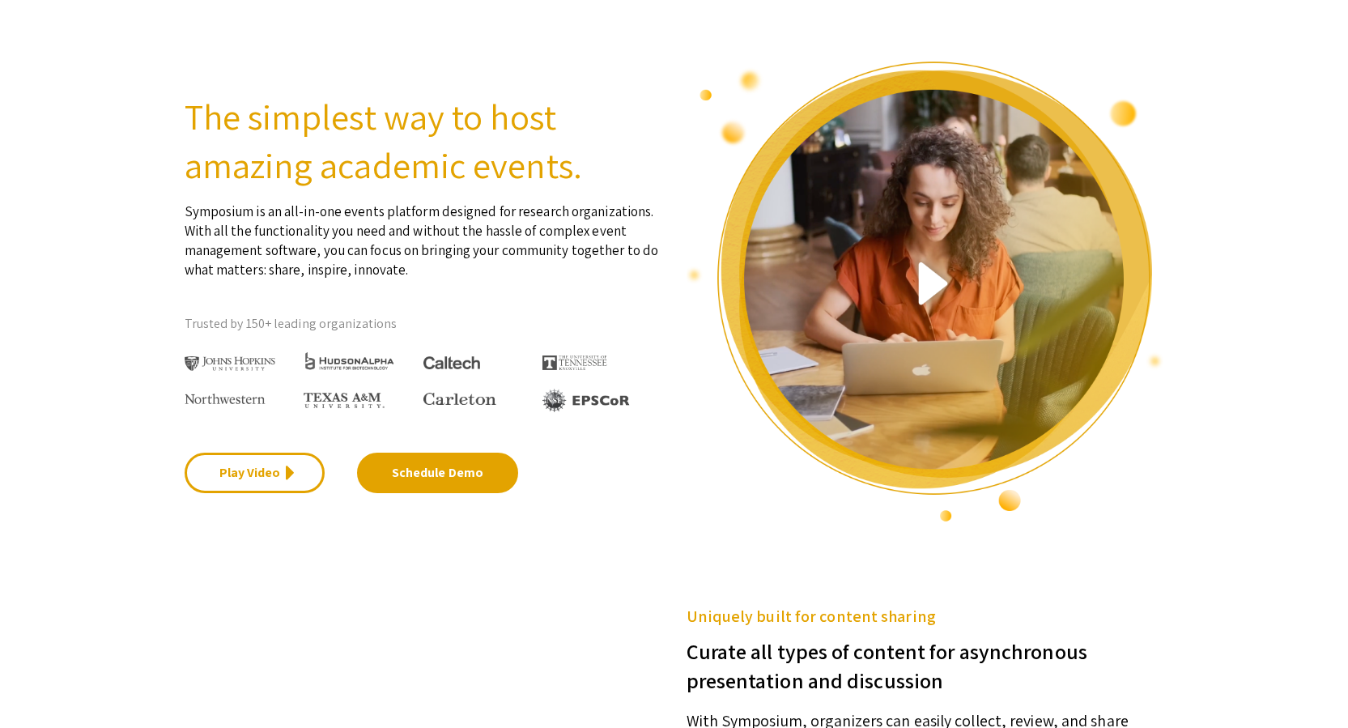
scroll to position [0, 0]
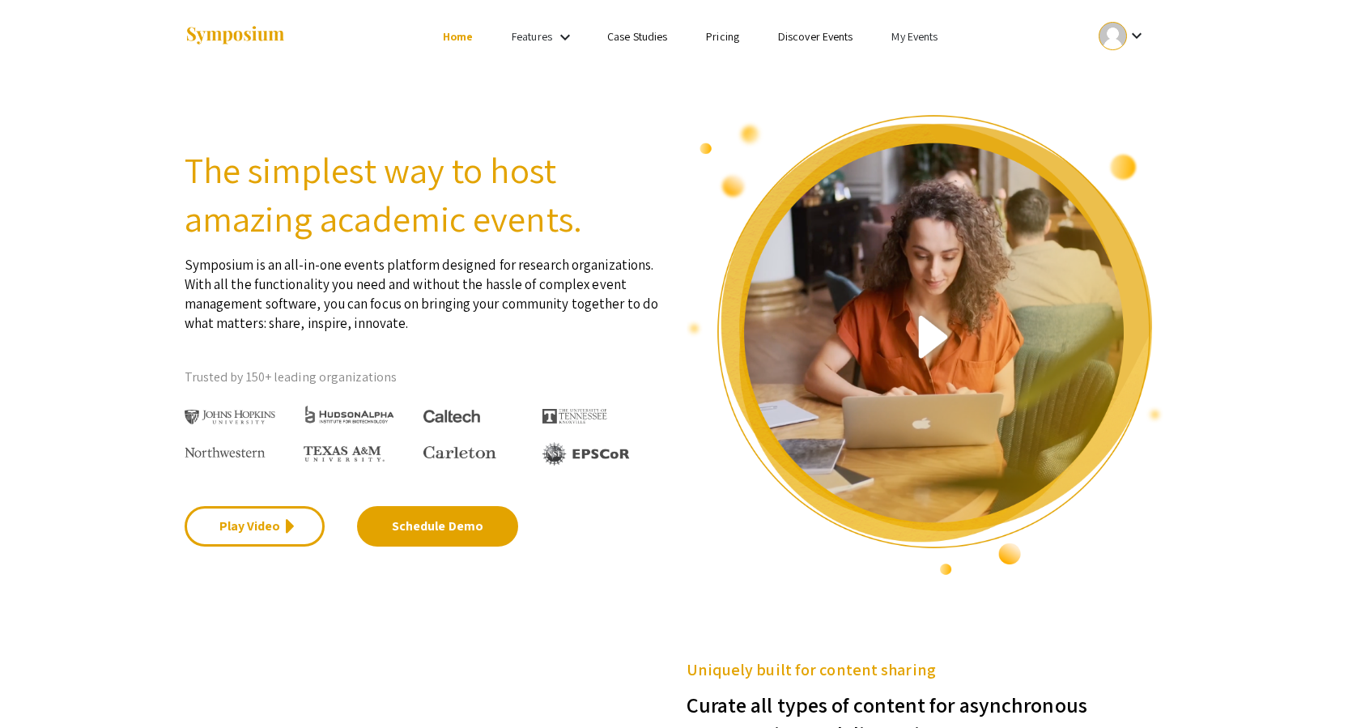
click at [907, 39] on link "My Events" at bounding box center [914, 36] width 46 height 15
click at [919, 57] on button "Events I've organized" at bounding box center [941, 72] width 138 height 39
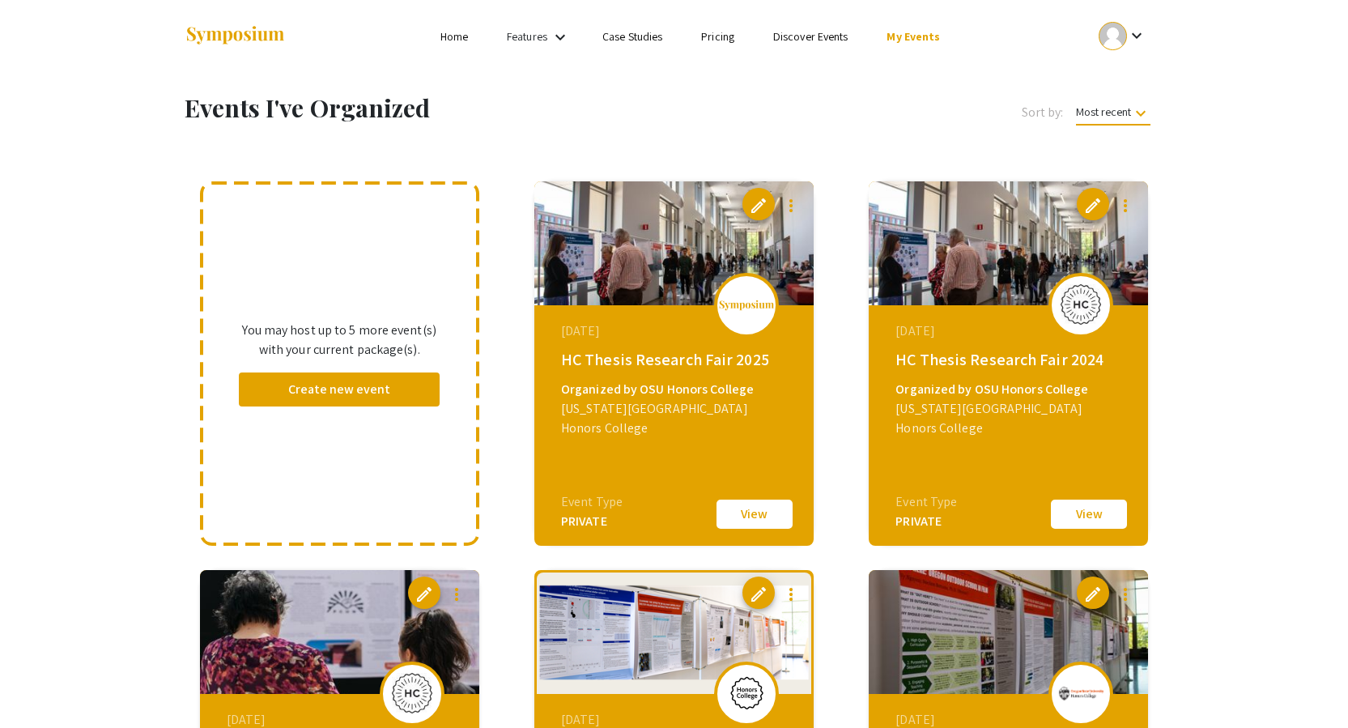
click at [552, 32] on mat-icon "keyboard_arrow_down" at bounding box center [559, 37] width 19 height 19
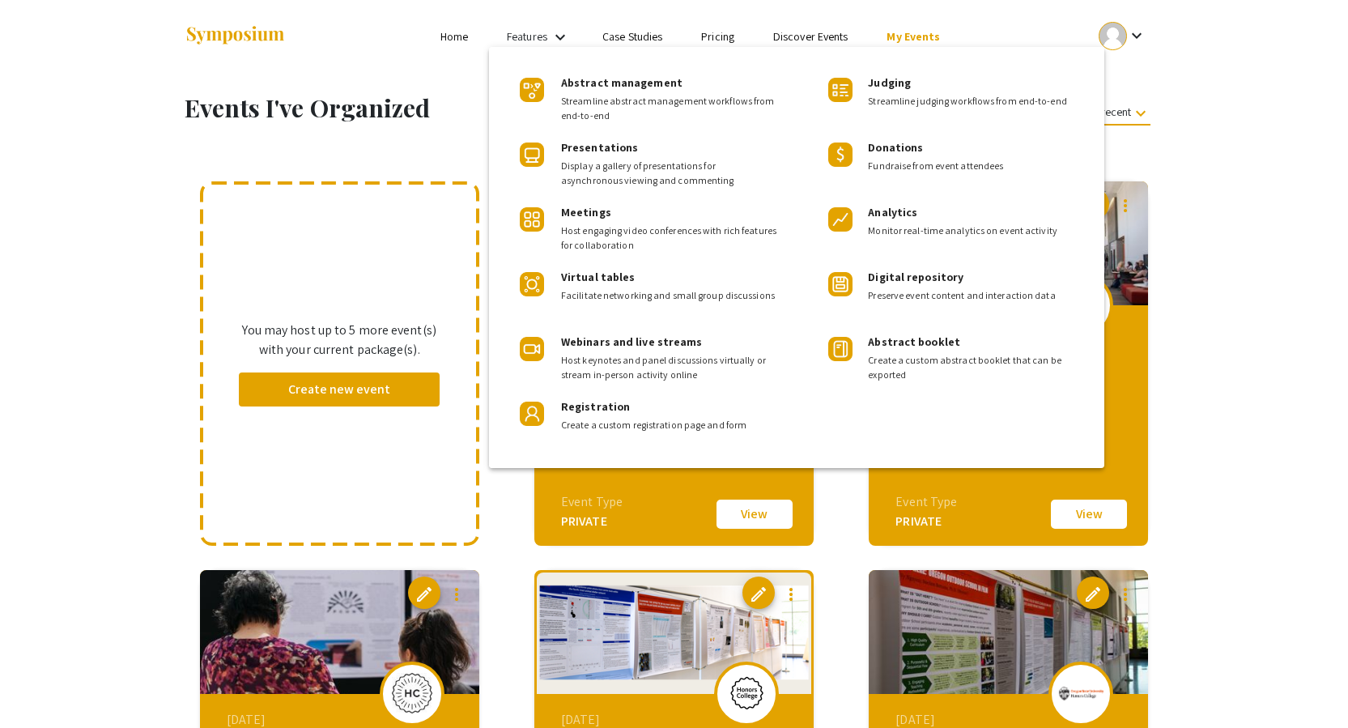
click at [552, 32] on div at bounding box center [674, 364] width 1348 height 728
